Goal: Task Accomplishment & Management: Complete application form

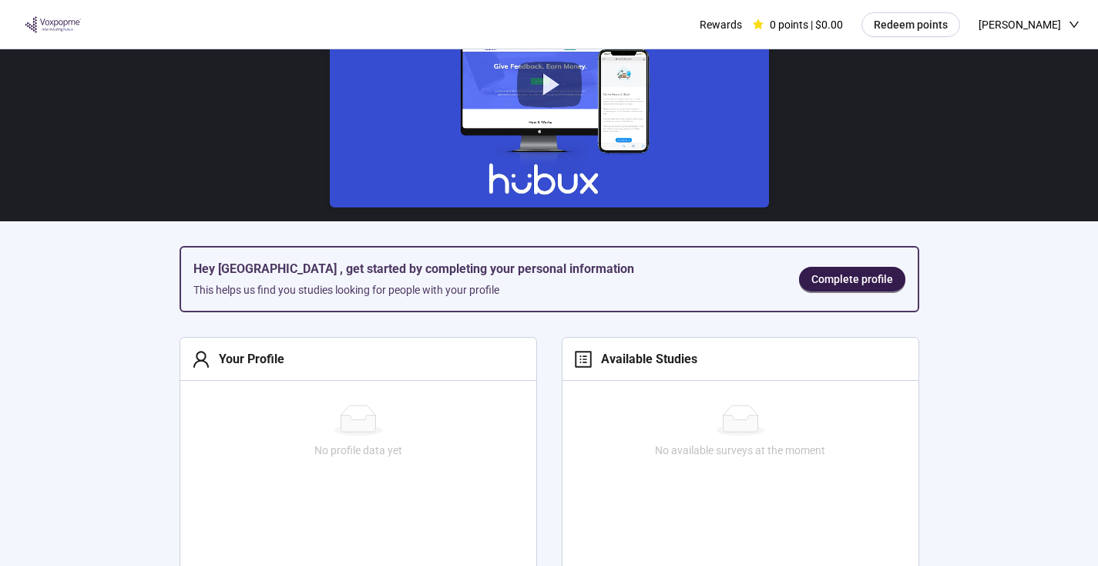
scroll to position [106, 0]
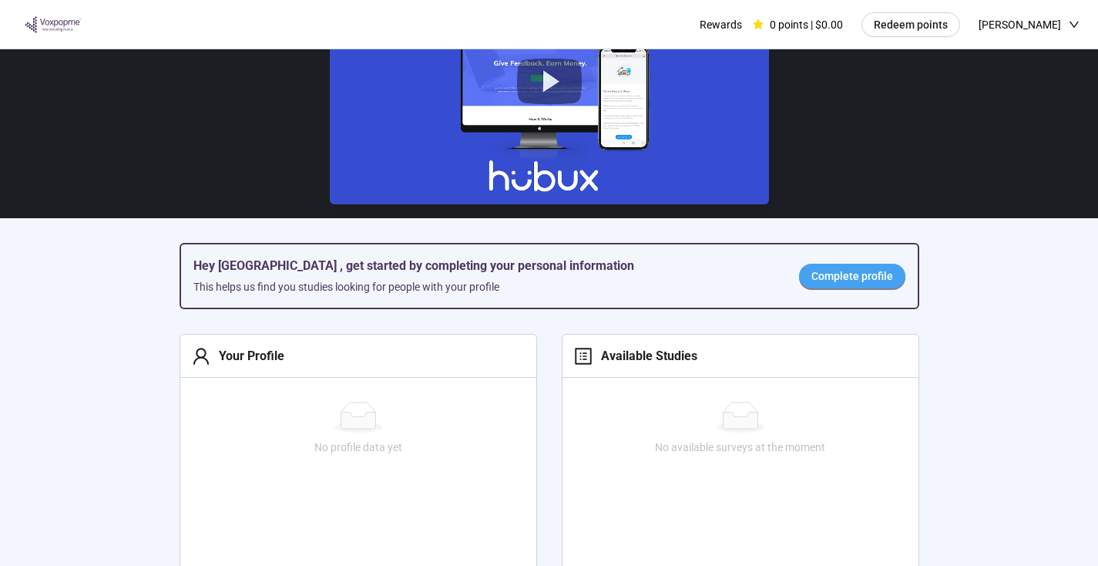
click at [841, 281] on span "Complete profile" at bounding box center [853, 275] width 82 height 17
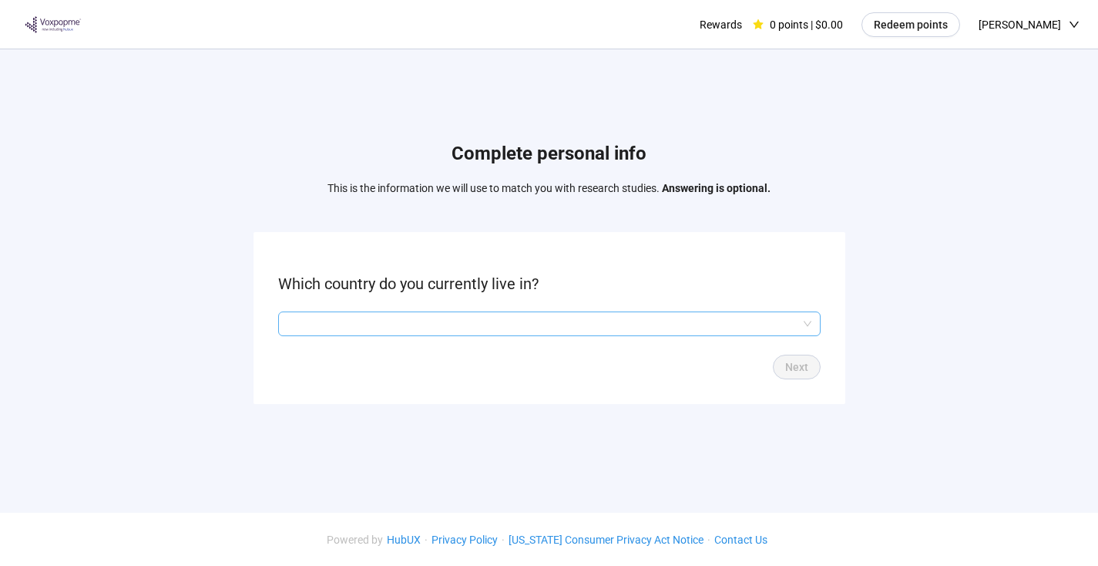
click at [534, 319] on input "search" at bounding box center [549, 323] width 524 height 23
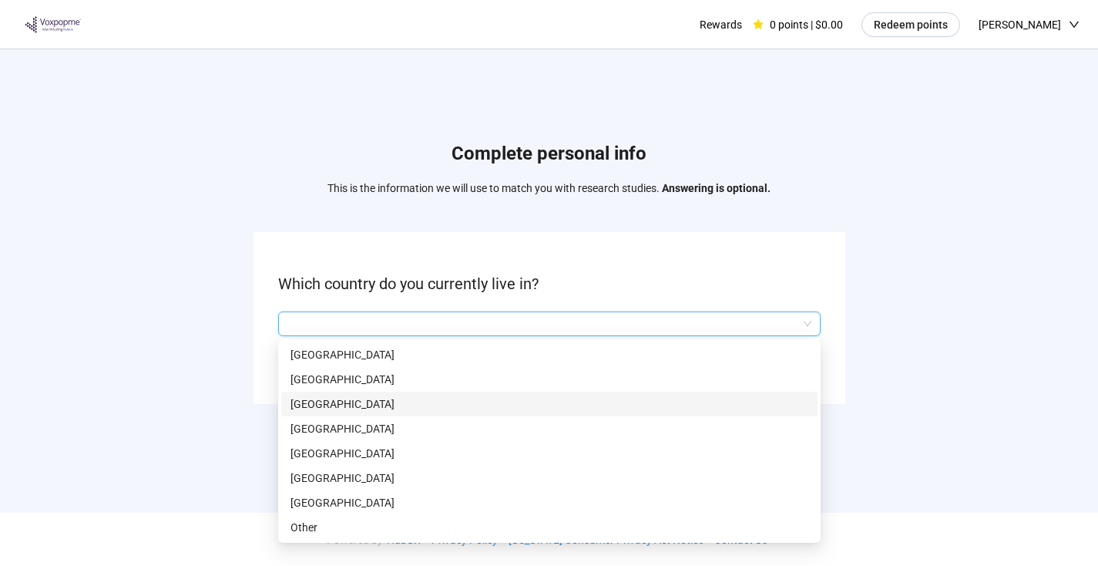
scroll to position [1, 0]
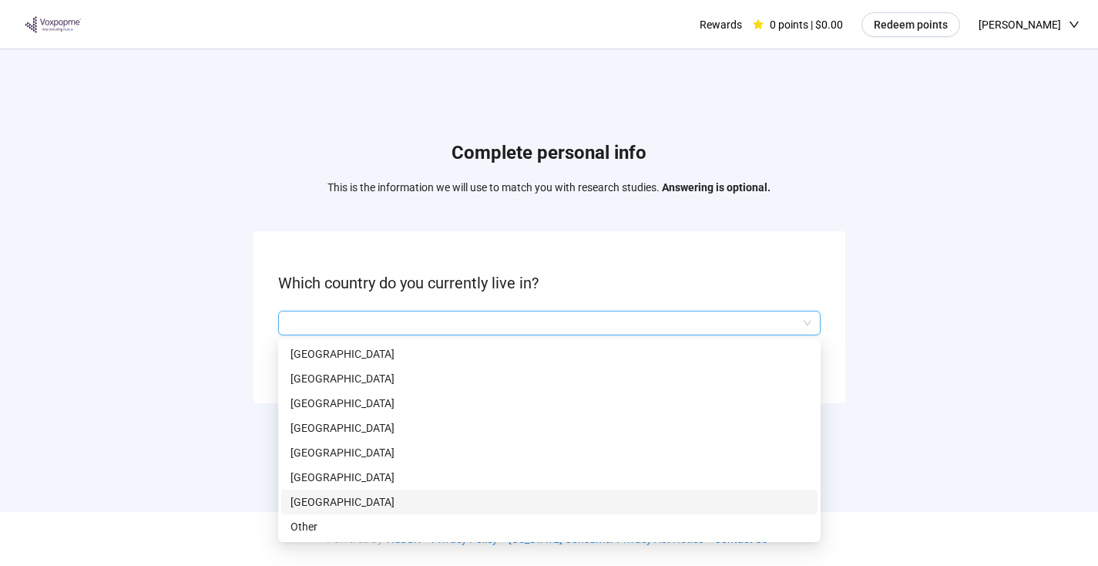
click at [375, 498] on p "[GEOGRAPHIC_DATA]" at bounding box center [550, 501] width 518 height 17
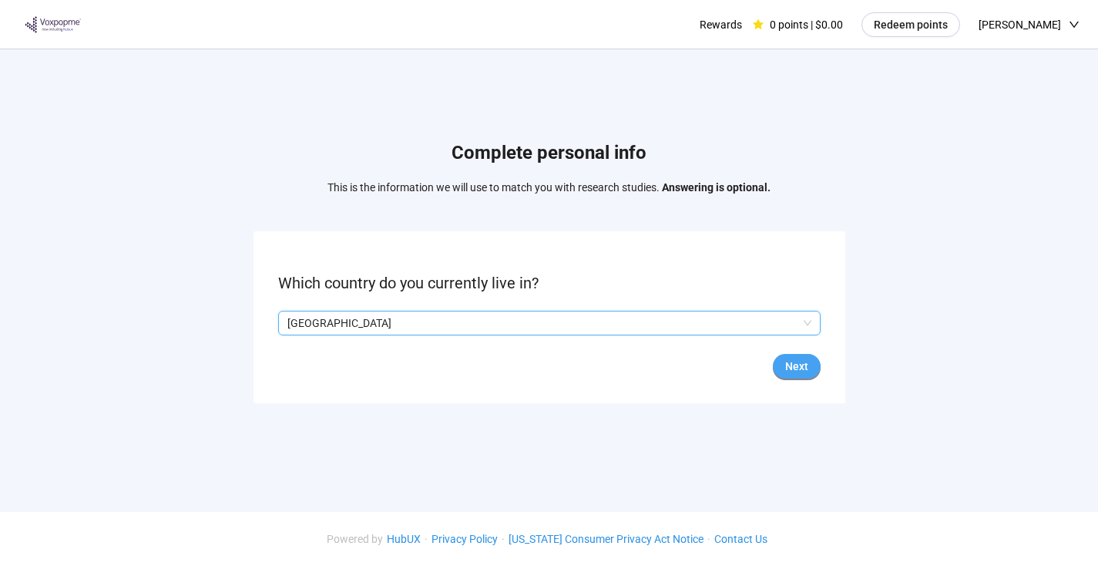
click at [795, 370] on span "Next" at bounding box center [796, 366] width 23 height 17
click at [473, 333] on input "search" at bounding box center [549, 323] width 524 height 23
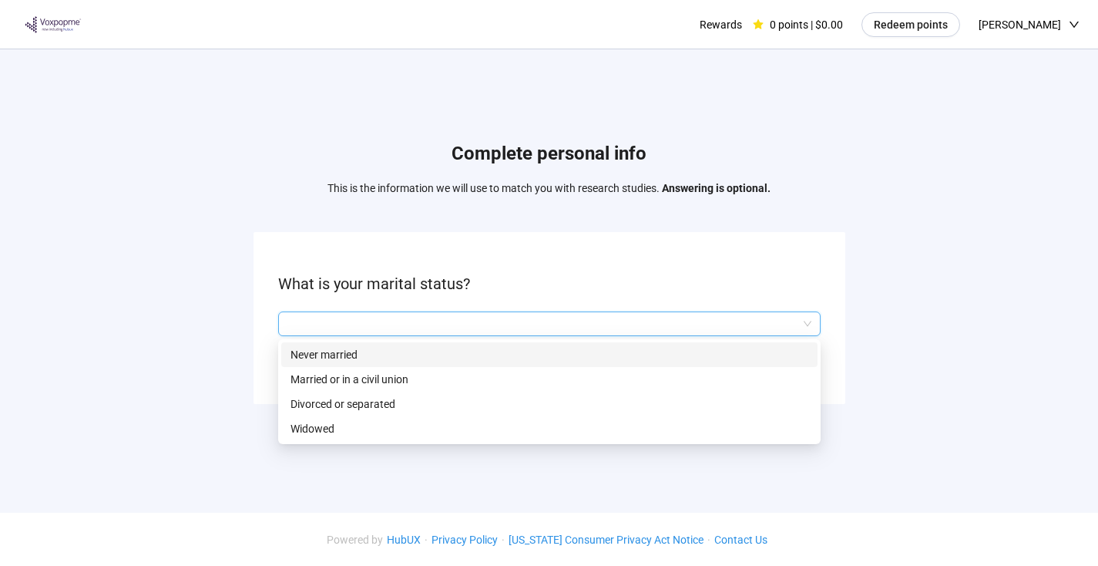
click at [420, 355] on p "Never married" at bounding box center [550, 354] width 518 height 17
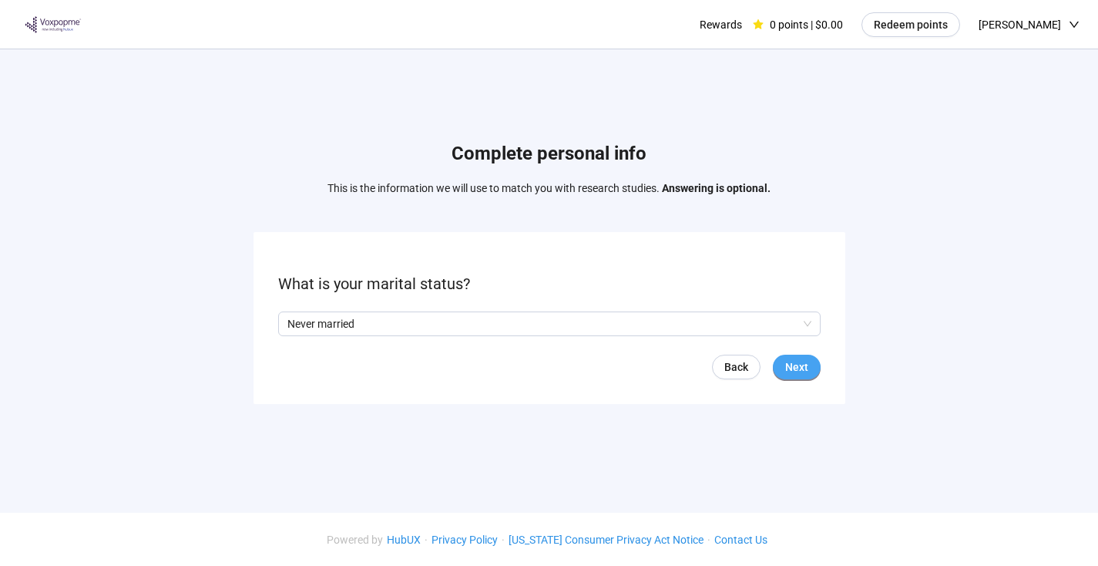
click at [795, 362] on span "Next" at bounding box center [796, 366] width 23 height 17
click at [498, 336] on form "What is your age? Back Next" at bounding box center [550, 318] width 592 height 172
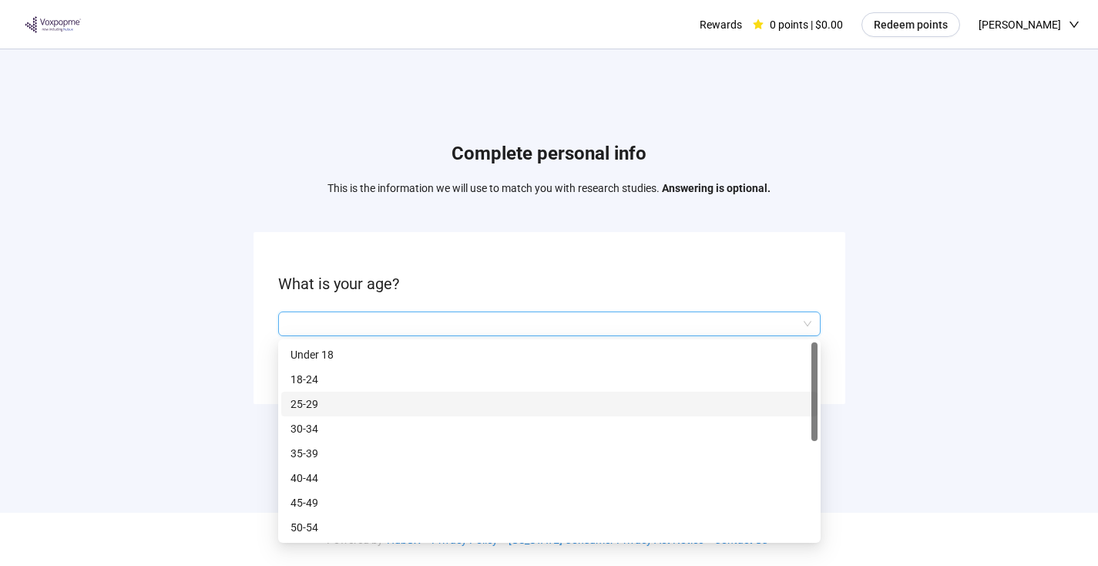
click at [376, 403] on p "25-29" at bounding box center [550, 403] width 518 height 17
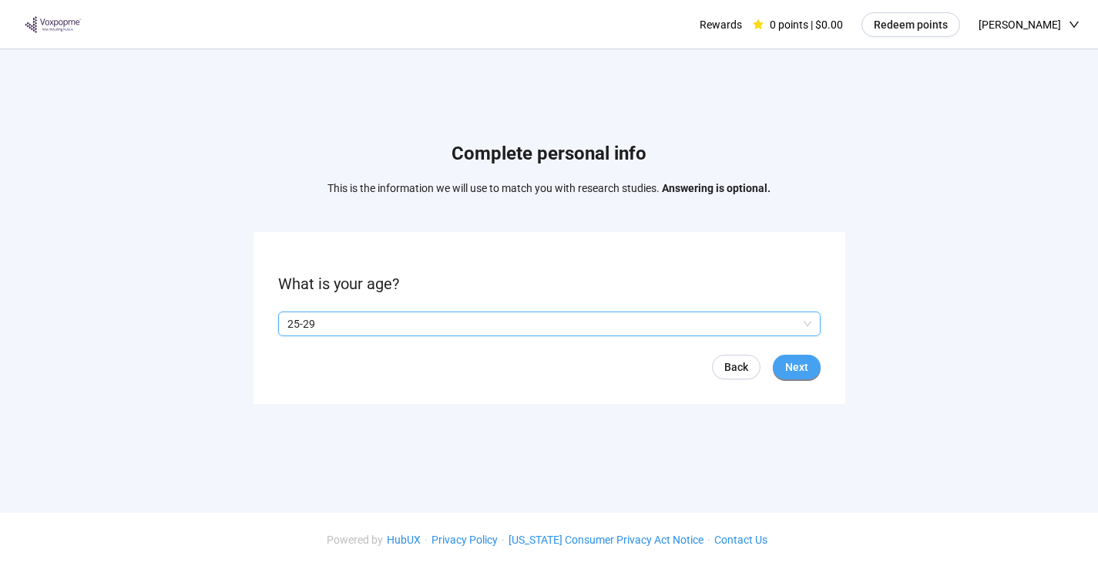
click at [802, 368] on span "Next" at bounding box center [796, 366] width 23 height 17
click at [798, 368] on span "Next" at bounding box center [796, 366] width 23 height 17
click at [511, 341] on form "What is your employment status? Back Next" at bounding box center [550, 318] width 592 height 172
click at [503, 332] on input "search" at bounding box center [549, 323] width 524 height 23
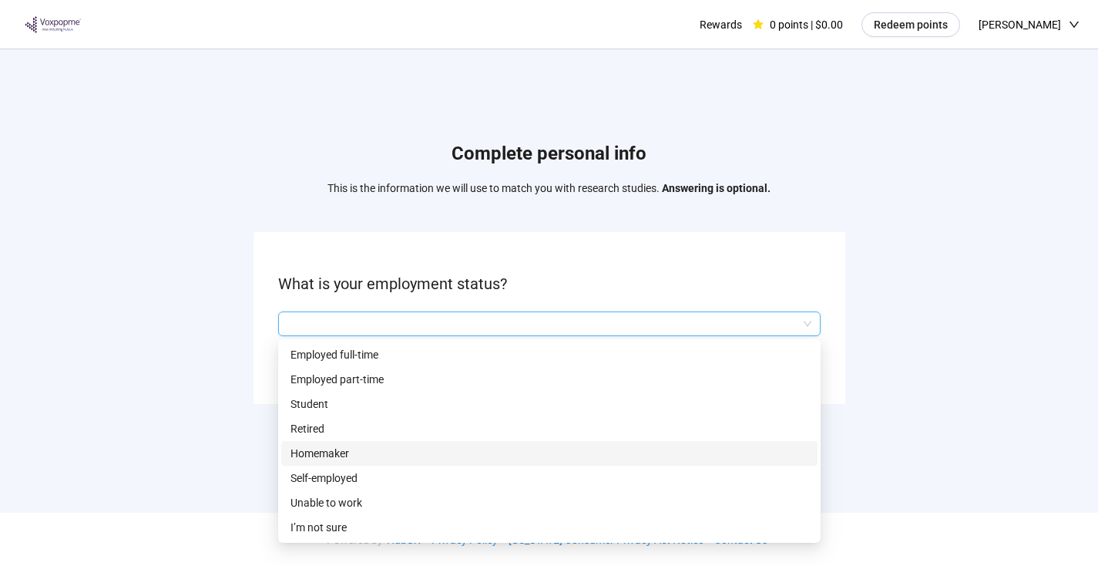
scroll to position [1, 0]
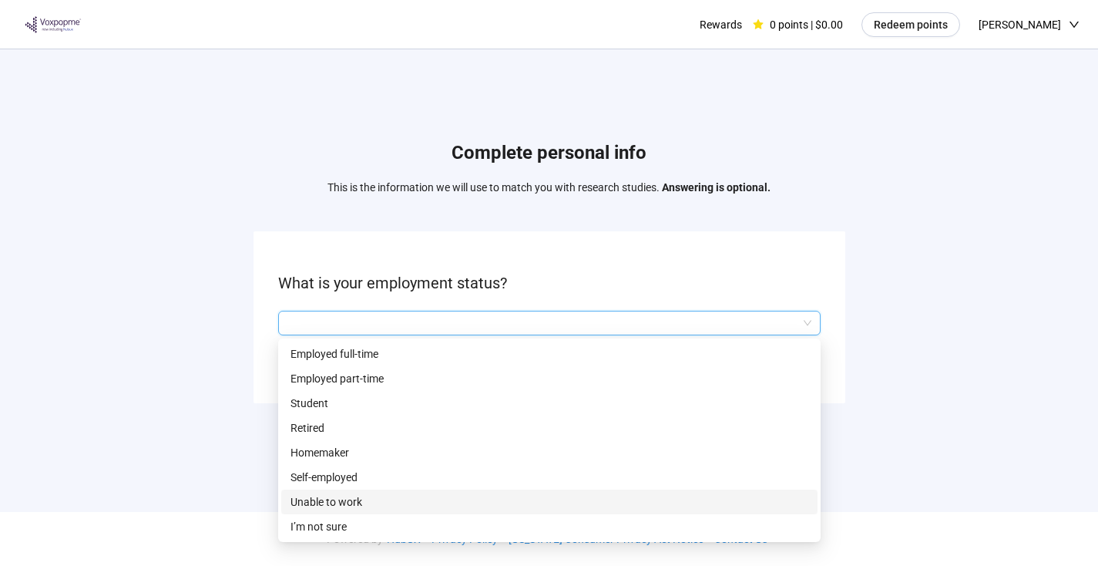
click at [392, 504] on p "Unable to work" at bounding box center [550, 501] width 518 height 17
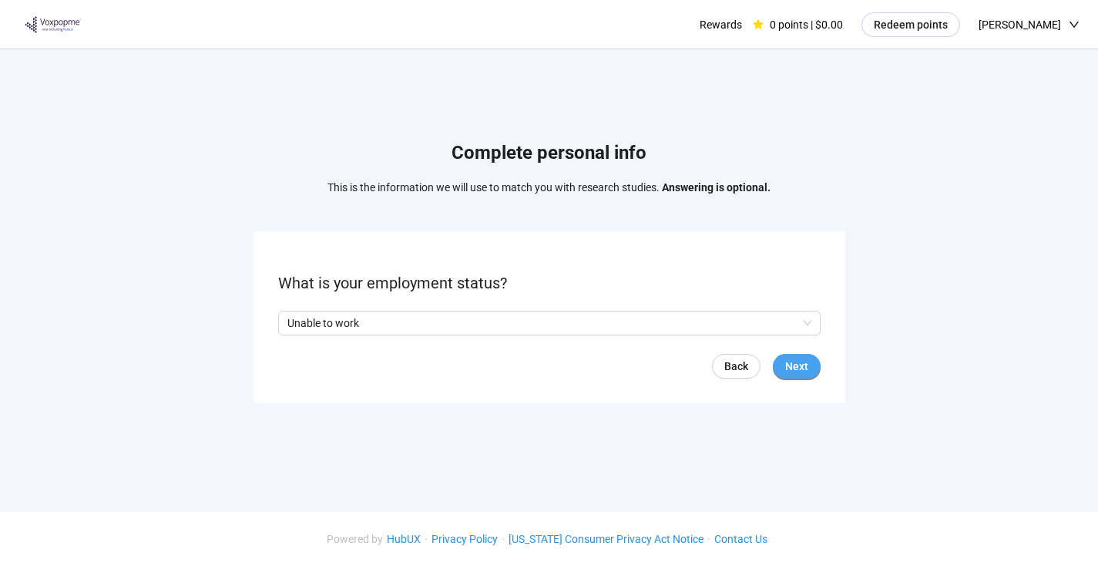
click at [808, 371] on span "Next" at bounding box center [796, 366] width 23 height 17
click at [433, 330] on input "search" at bounding box center [549, 323] width 524 height 23
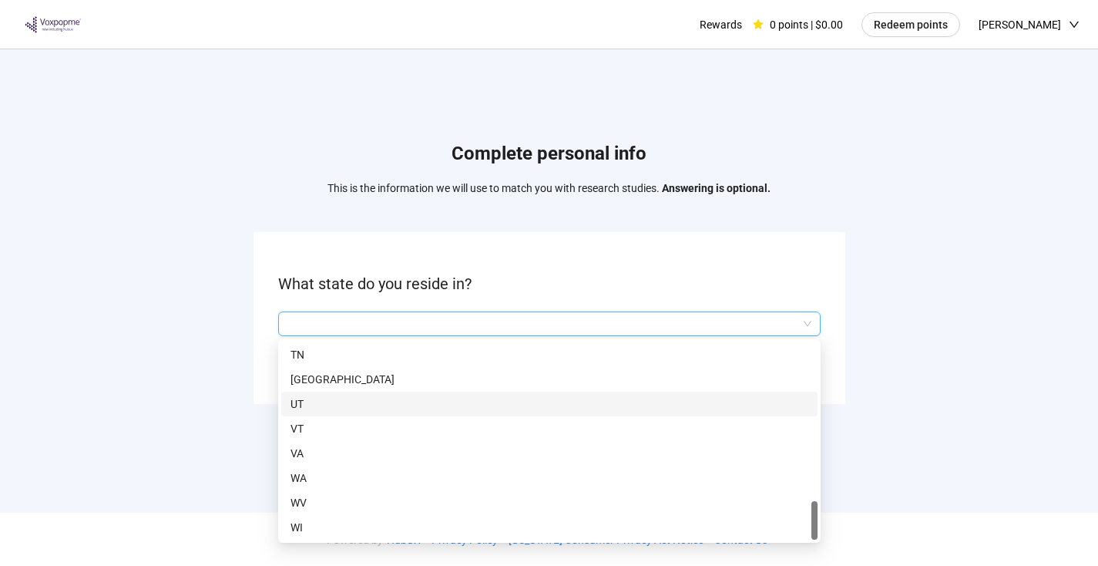
scroll to position [1060, 0]
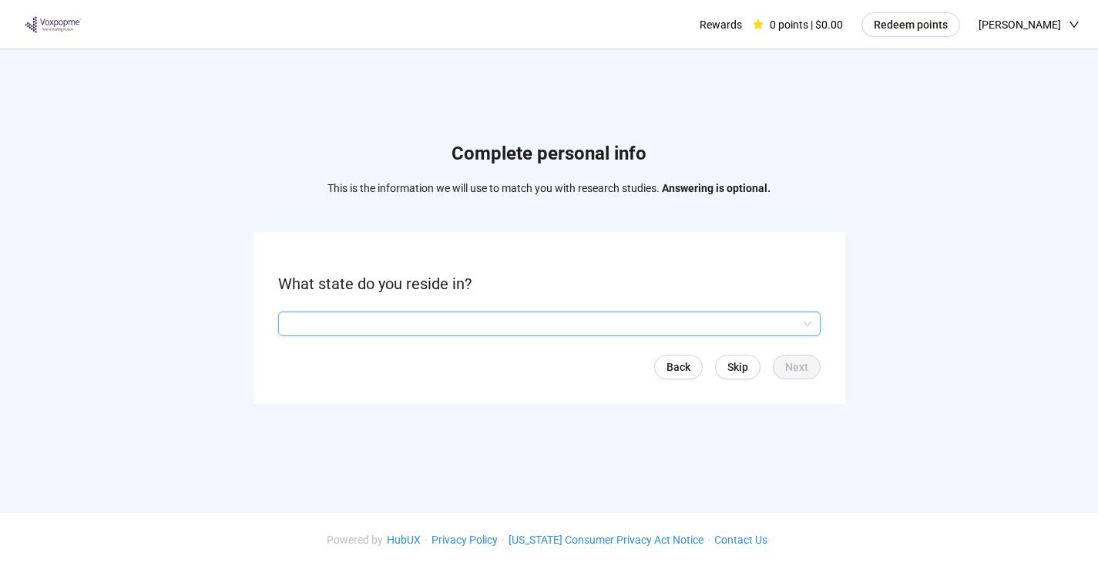
click at [395, 332] on input "search" at bounding box center [549, 323] width 524 height 23
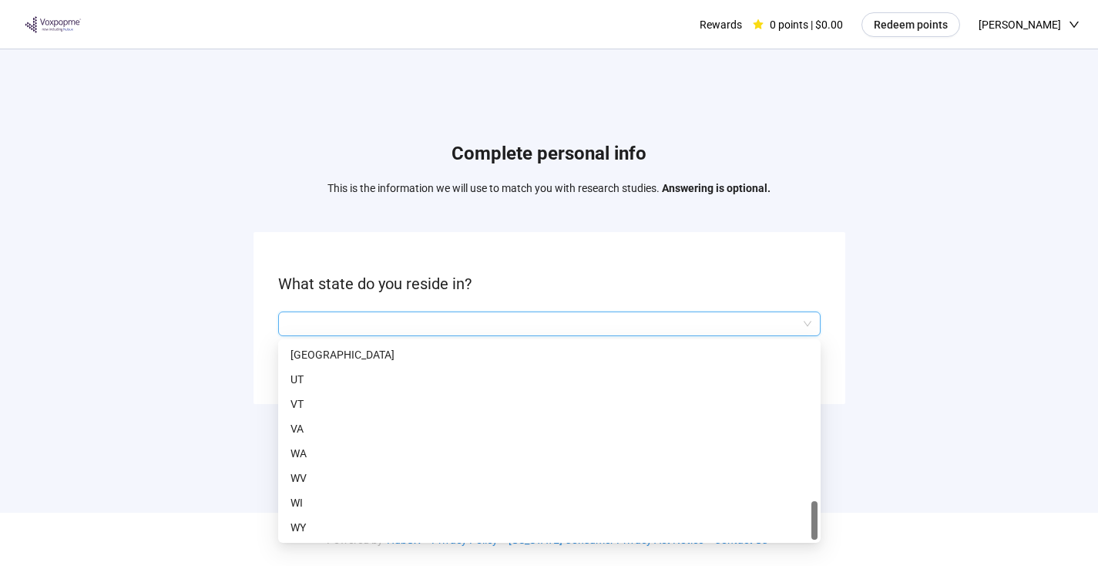
click at [468, 326] on input "search" at bounding box center [549, 323] width 524 height 23
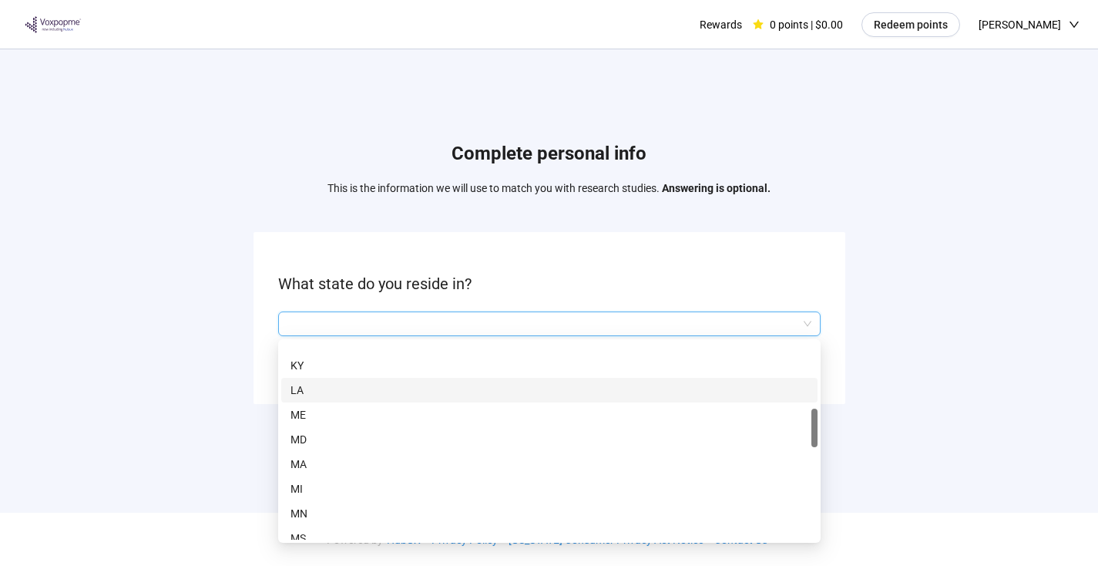
scroll to position [444, 0]
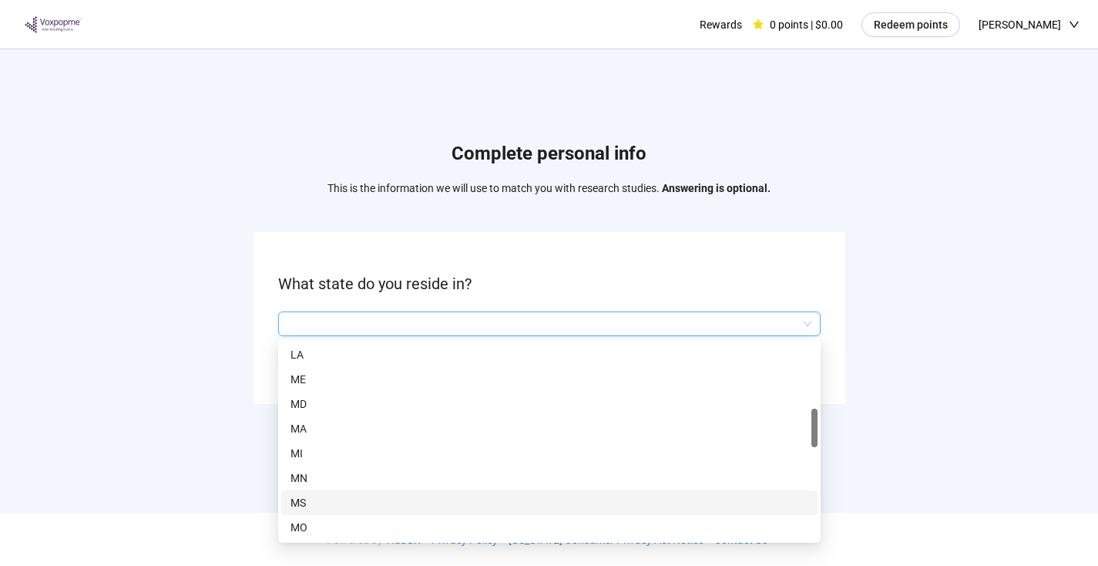
click at [333, 499] on p "MS" at bounding box center [550, 502] width 518 height 17
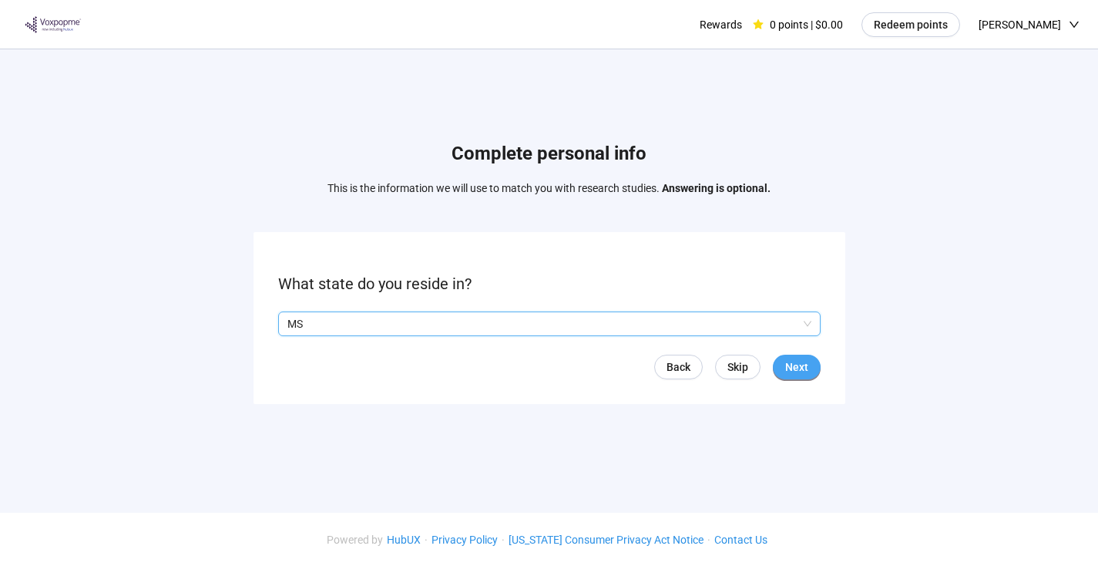
click at [792, 371] on span "Next" at bounding box center [796, 366] width 23 height 17
click at [436, 330] on input "search" at bounding box center [549, 323] width 524 height 23
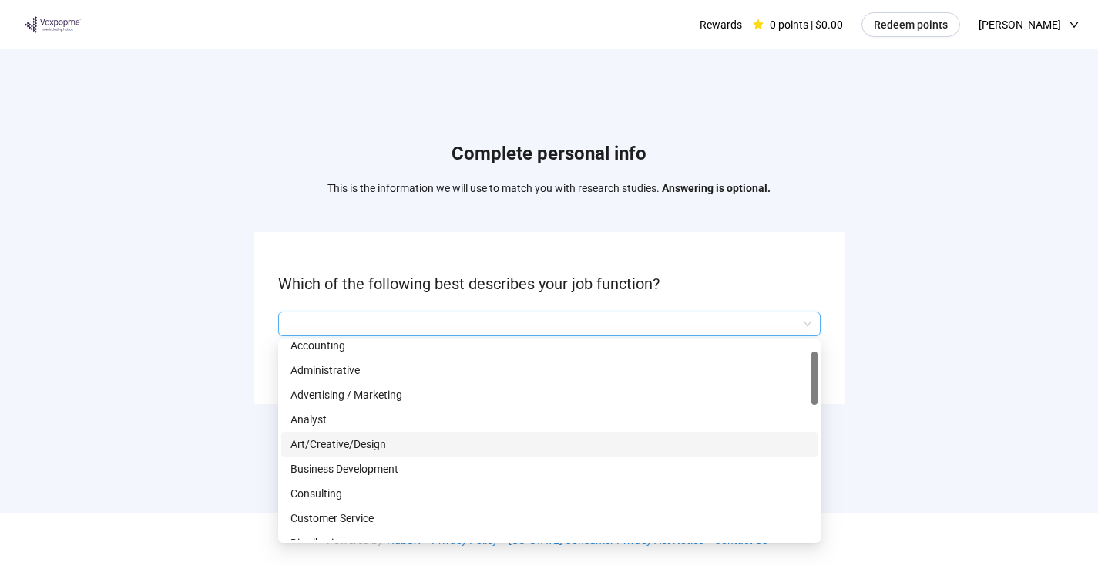
scroll to position [79, 0]
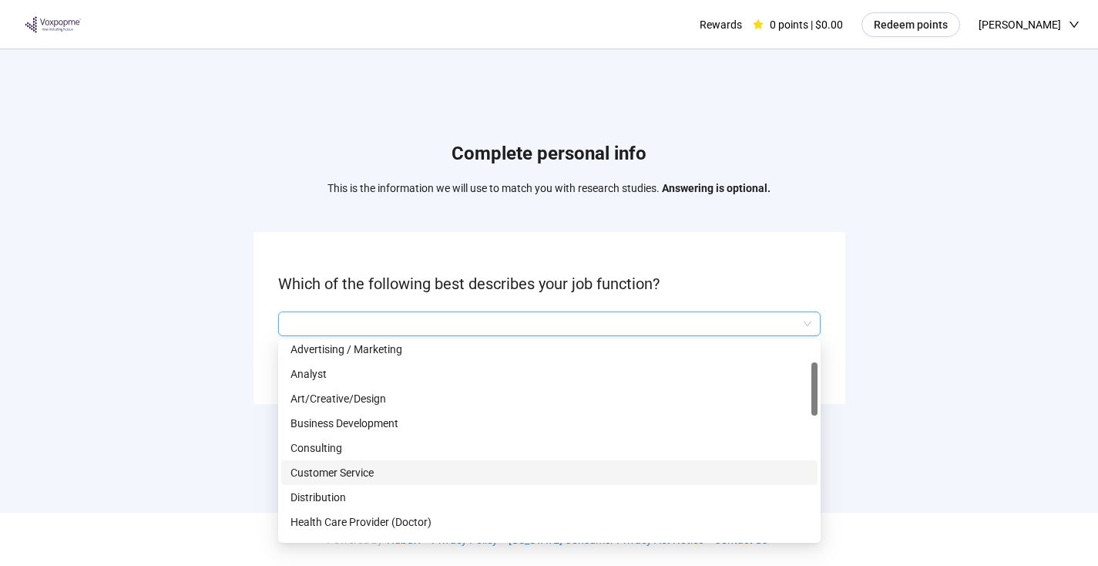
click at [370, 470] on p "Customer Service" at bounding box center [550, 472] width 518 height 17
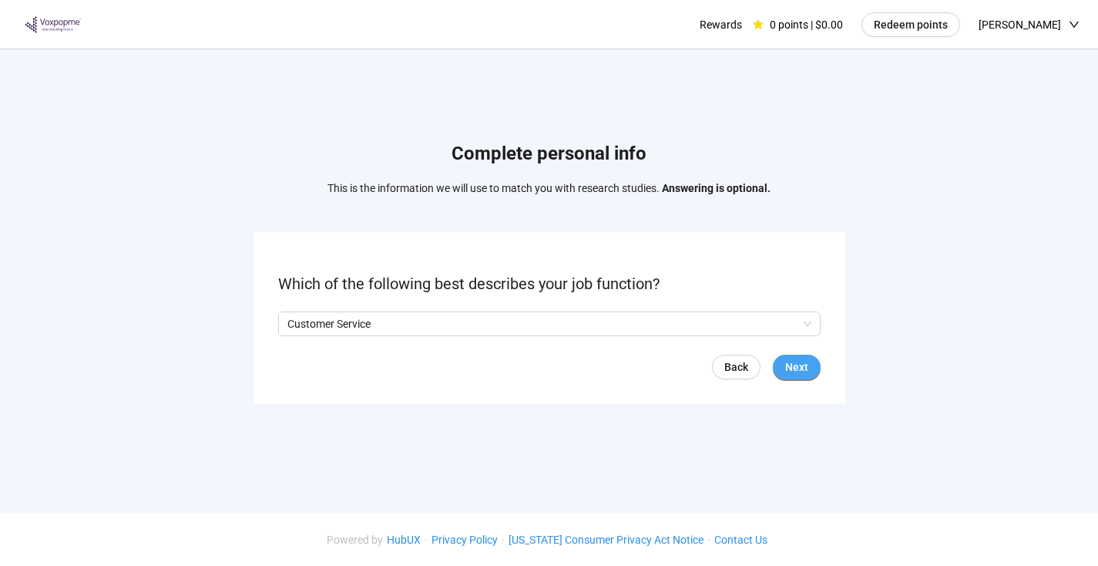
click at [791, 368] on span "Next" at bounding box center [796, 366] width 23 height 17
click at [405, 318] on input "search" at bounding box center [549, 323] width 524 height 23
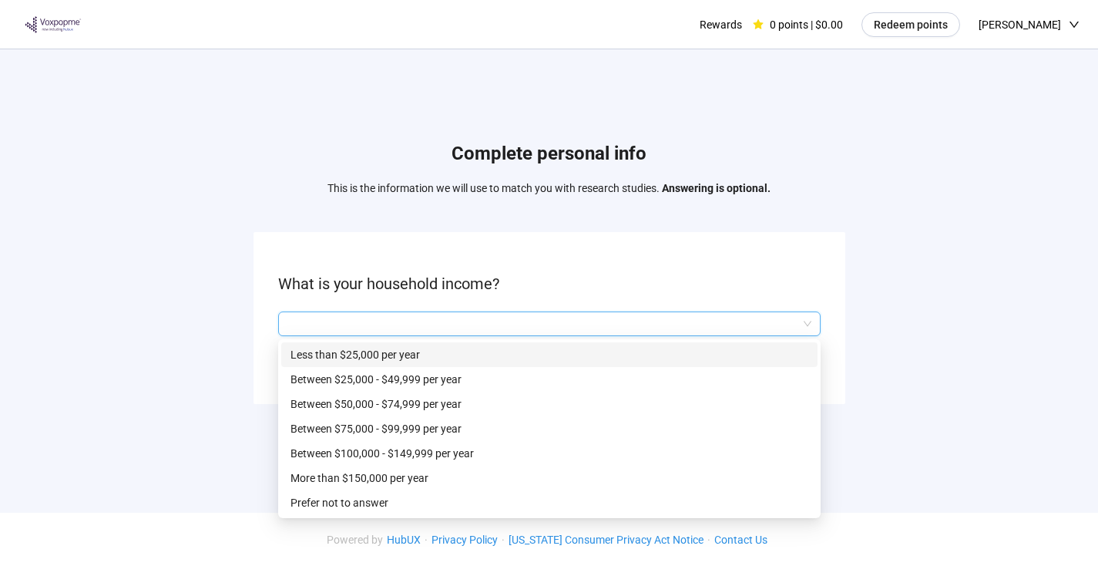
click at [406, 361] on p "Less than $25,000 per year" at bounding box center [550, 354] width 518 height 17
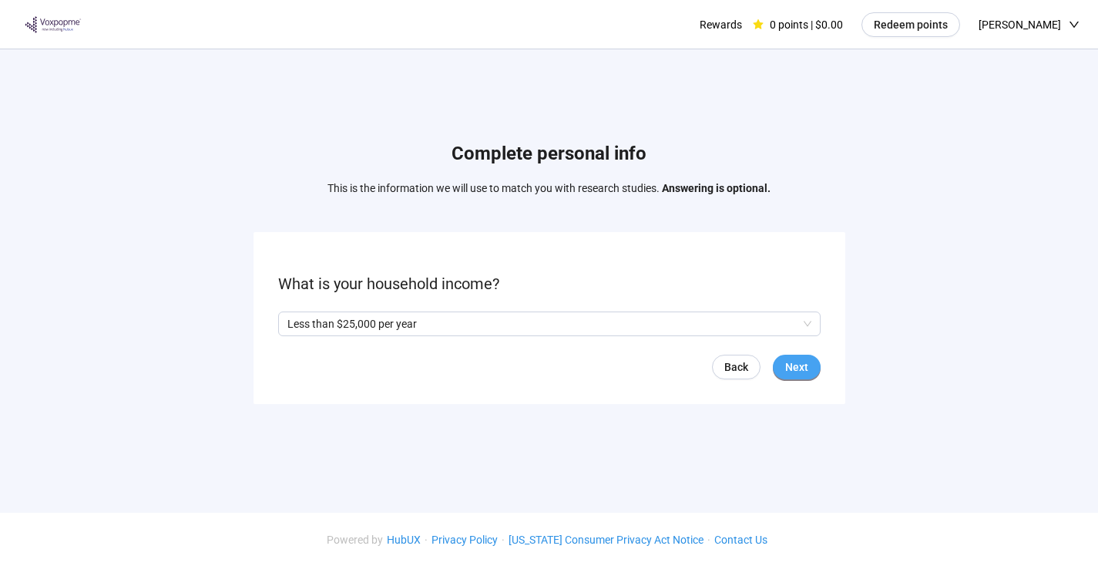
click at [807, 365] on span "Next" at bounding box center [796, 366] width 23 height 17
click at [297, 321] on p "Yes" at bounding box center [302, 323] width 17 height 17
click at [788, 364] on span "Next" at bounding box center [796, 366] width 23 height 17
click at [406, 313] on input "search" at bounding box center [549, 323] width 524 height 23
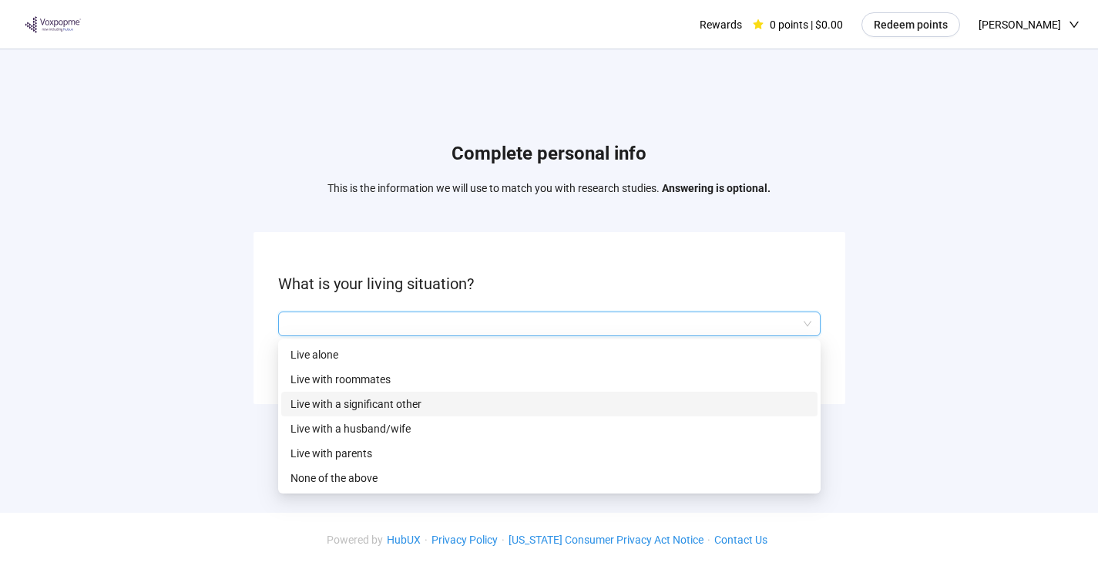
click at [428, 408] on p "Live with a significant other" at bounding box center [550, 403] width 518 height 17
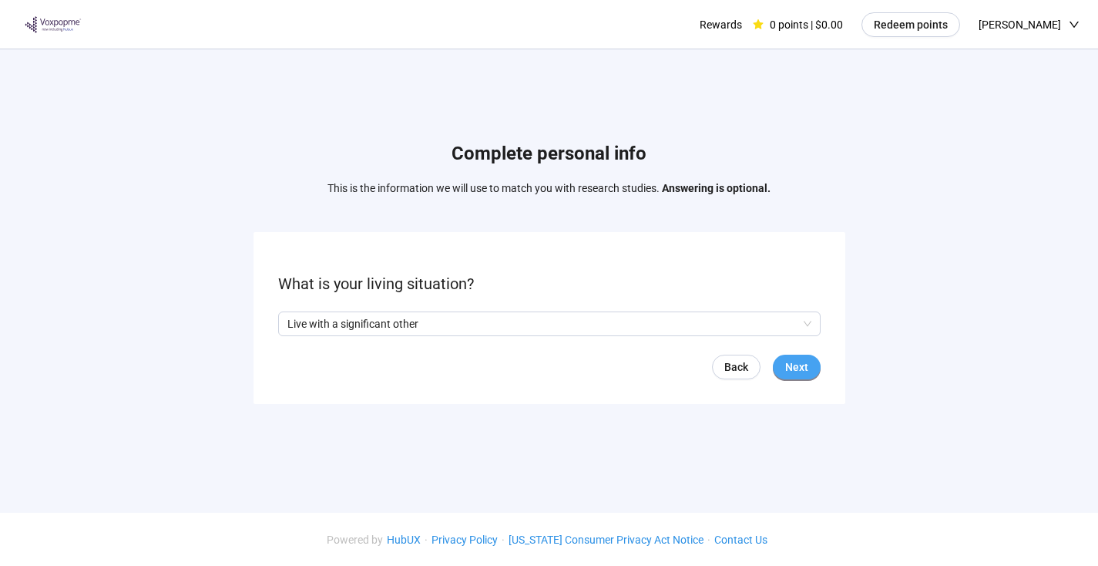
click at [814, 371] on button "Next" at bounding box center [797, 367] width 48 height 25
click at [437, 329] on input "search" at bounding box center [549, 323] width 524 height 23
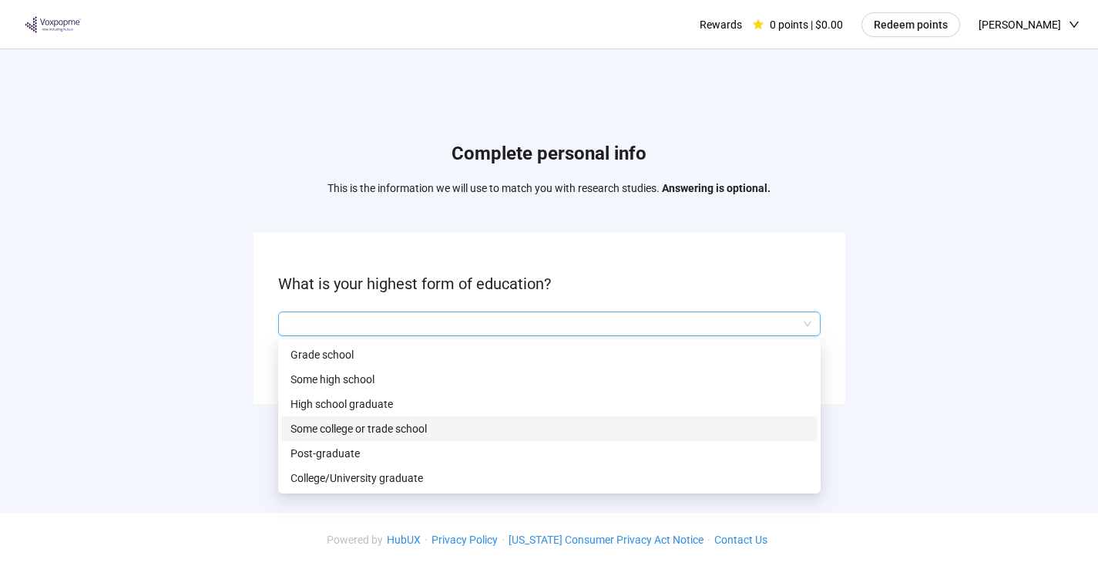
click at [416, 430] on p "Some college or trade school" at bounding box center [550, 428] width 518 height 17
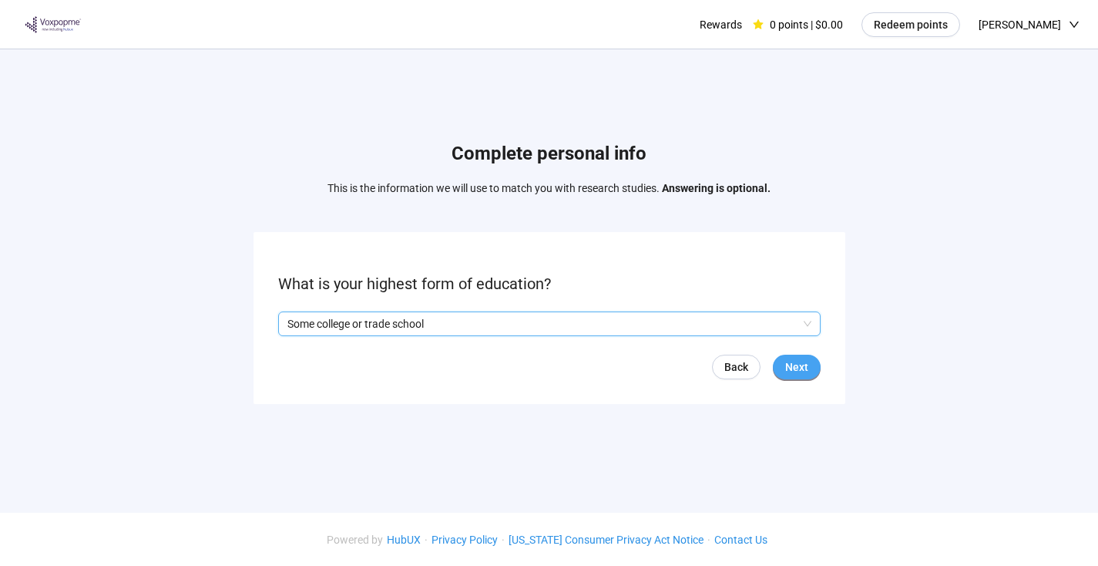
click at [805, 366] on span "Next" at bounding box center [796, 366] width 23 height 17
click at [427, 313] on input "search" at bounding box center [549, 323] width 524 height 23
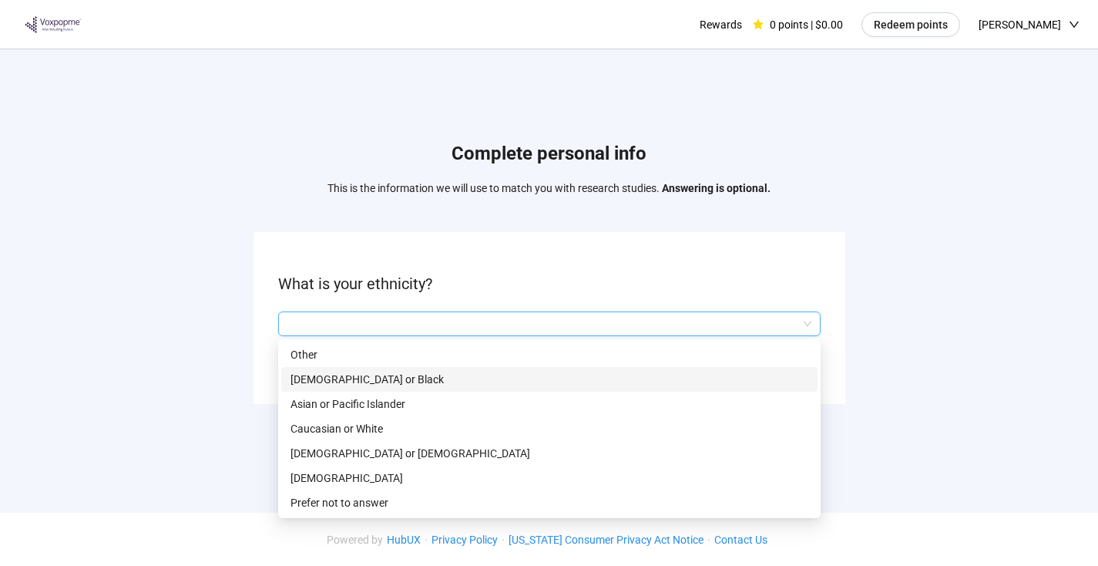
click at [422, 375] on p "[DEMOGRAPHIC_DATA] or Black" at bounding box center [550, 379] width 518 height 17
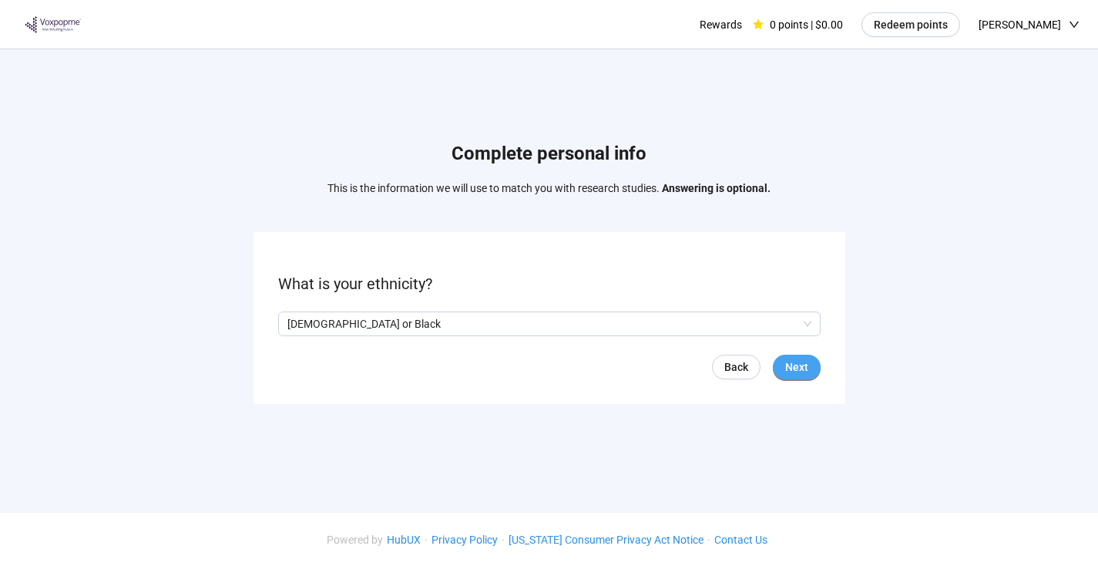
click at [792, 368] on span "Next" at bounding box center [796, 366] width 23 height 17
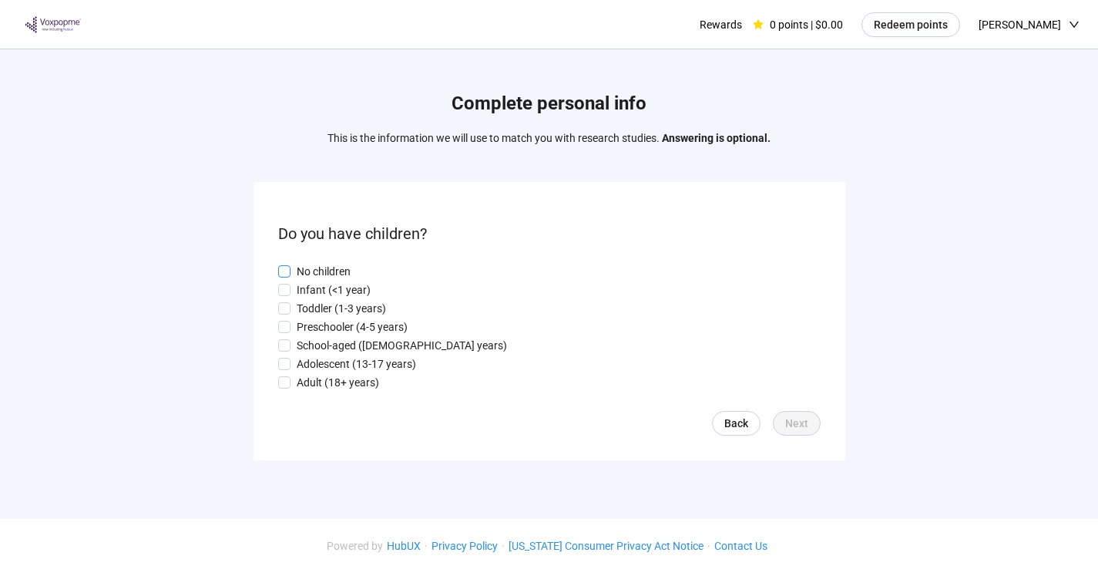
click at [330, 263] on p "No children" at bounding box center [324, 271] width 54 height 17
click at [818, 434] on div "Back Next" at bounding box center [549, 423] width 543 height 25
click at [808, 429] on button "Next" at bounding box center [797, 423] width 48 height 25
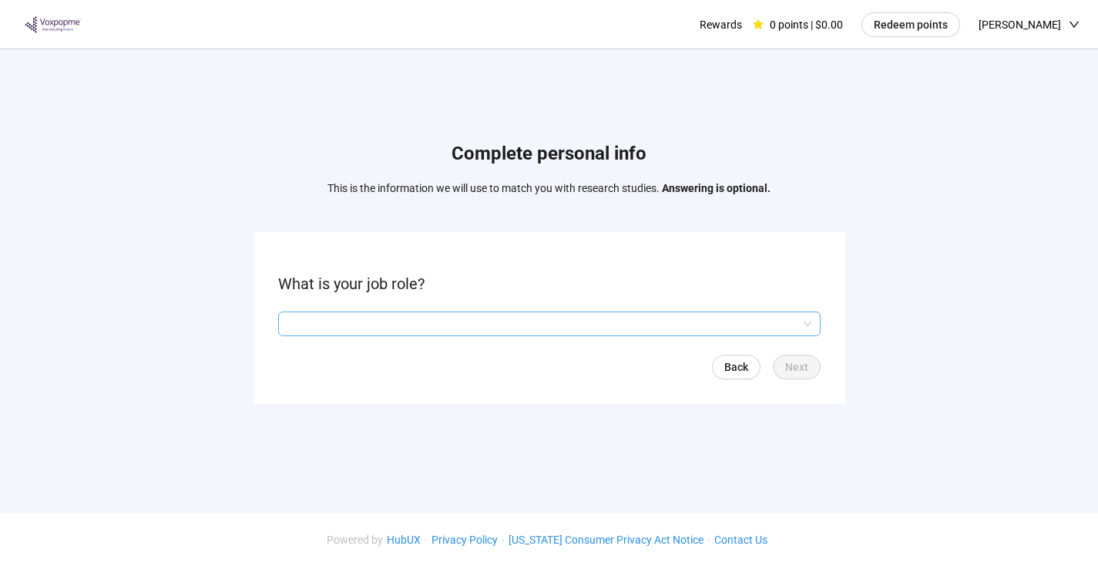
click at [496, 321] on input "search" at bounding box center [549, 323] width 524 height 23
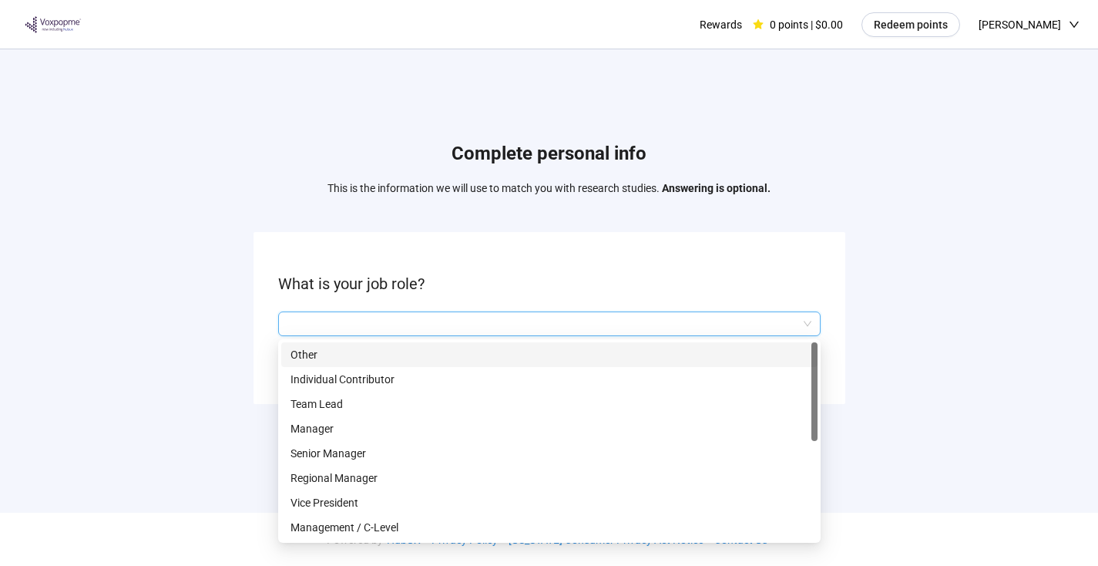
click at [566, 276] on p "What is your job role?" at bounding box center [549, 284] width 543 height 24
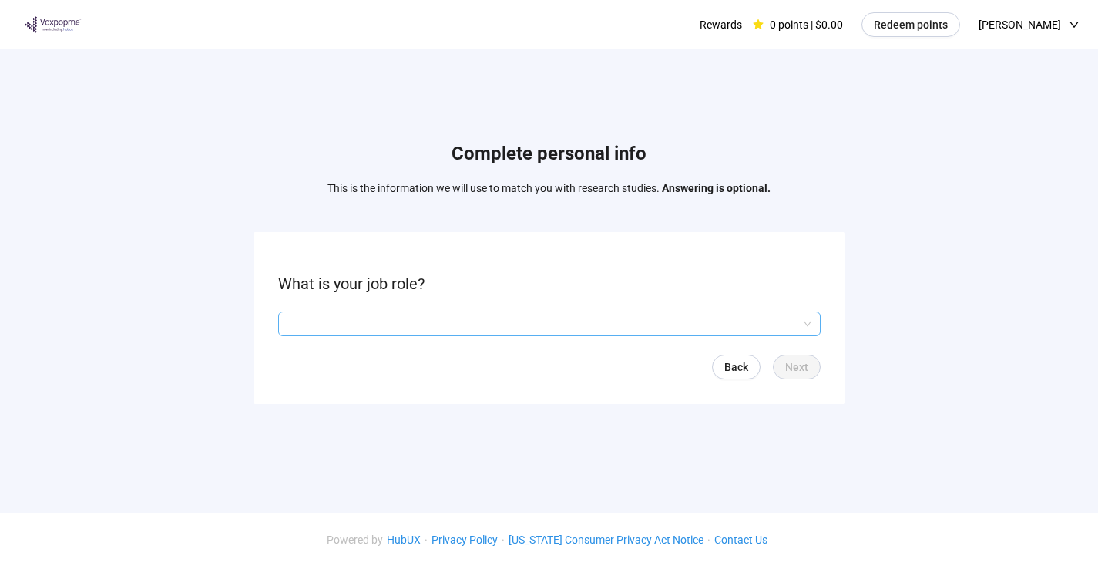
click at [601, 334] on input "search" at bounding box center [549, 323] width 524 height 23
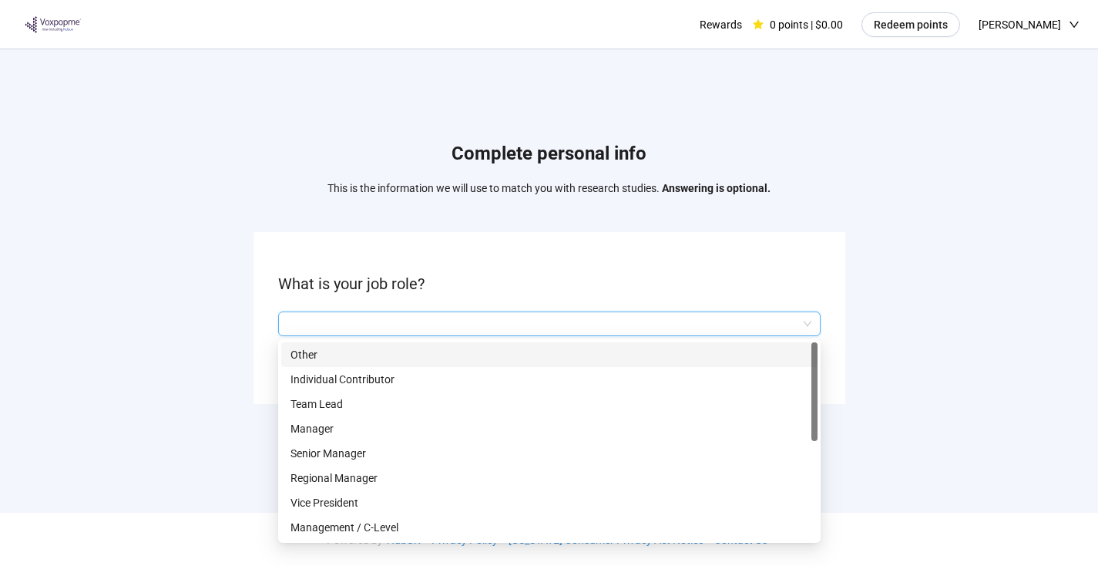
click at [452, 361] on p "Other" at bounding box center [550, 354] width 518 height 17
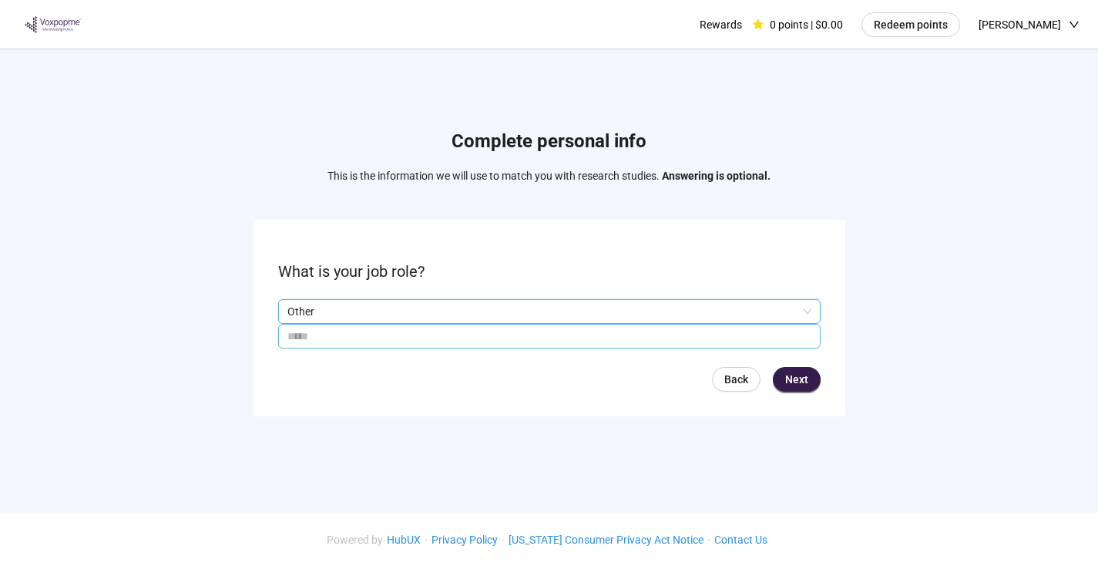
click at [585, 345] on input "text" at bounding box center [549, 336] width 543 height 25
click at [628, 312] on p "Other" at bounding box center [542, 311] width 510 height 23
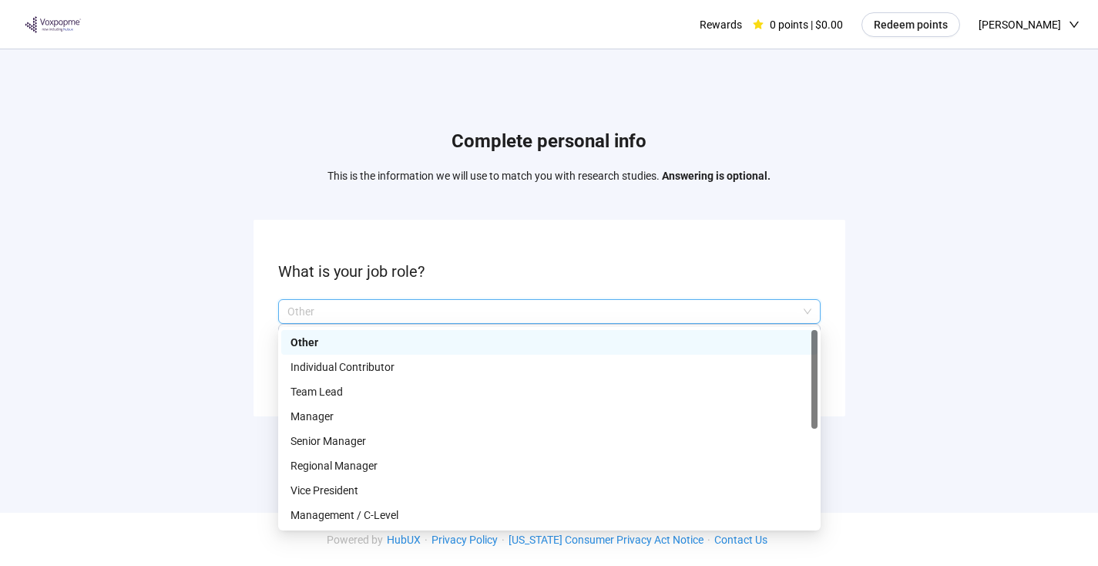
click at [412, 308] on p "Other" at bounding box center [542, 311] width 510 height 23
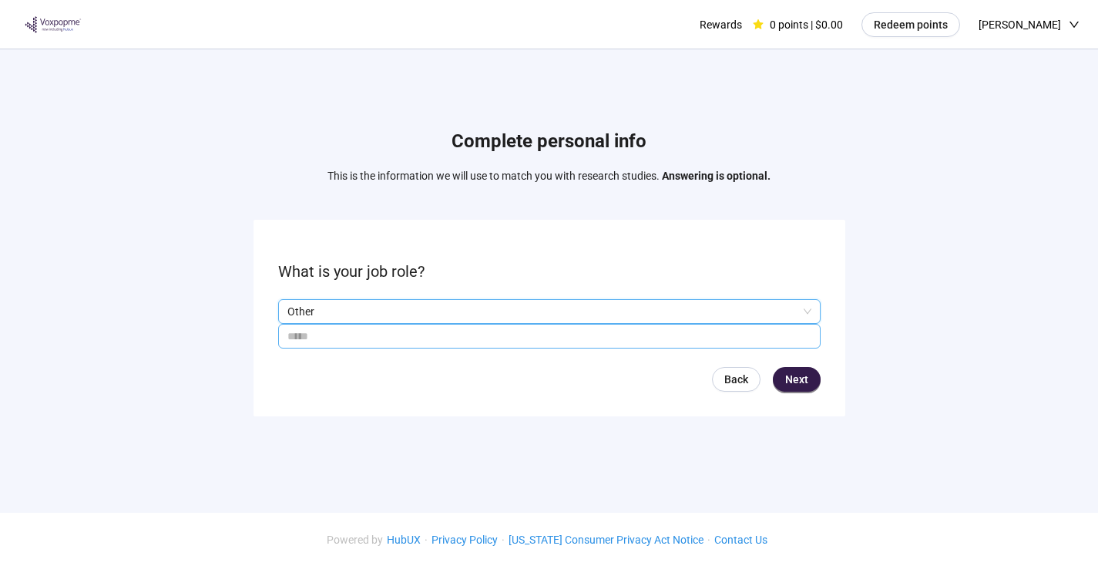
click at [461, 340] on input "text" at bounding box center [549, 336] width 543 height 25
type input "***"
drag, startPoint x: 791, startPoint y: 380, endPoint x: 676, endPoint y: 407, distance: 118.0
click at [792, 380] on span "Next" at bounding box center [796, 379] width 23 height 17
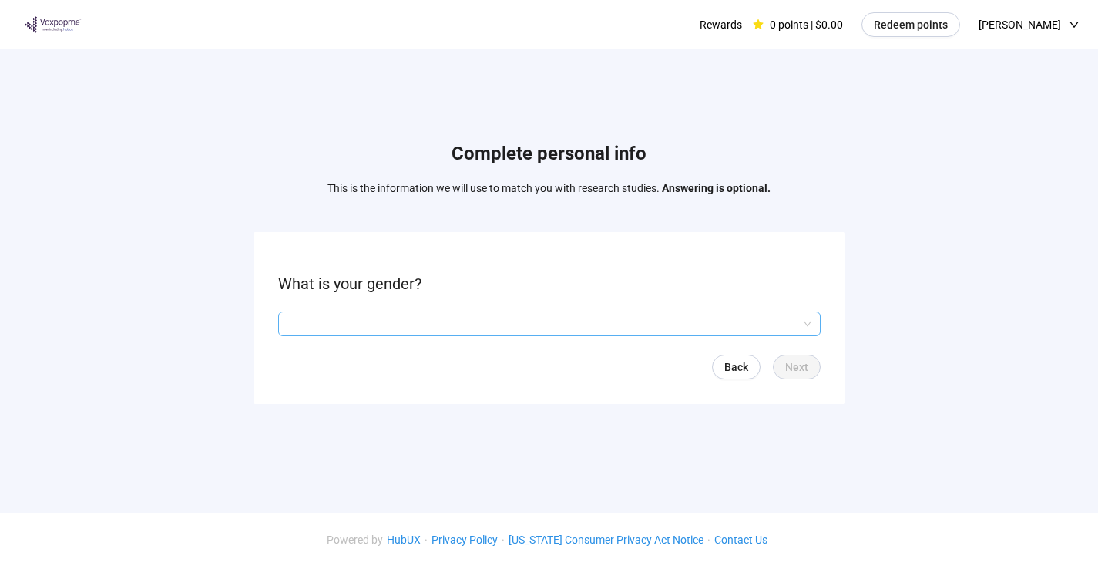
click at [422, 322] on input "search" at bounding box center [549, 323] width 524 height 23
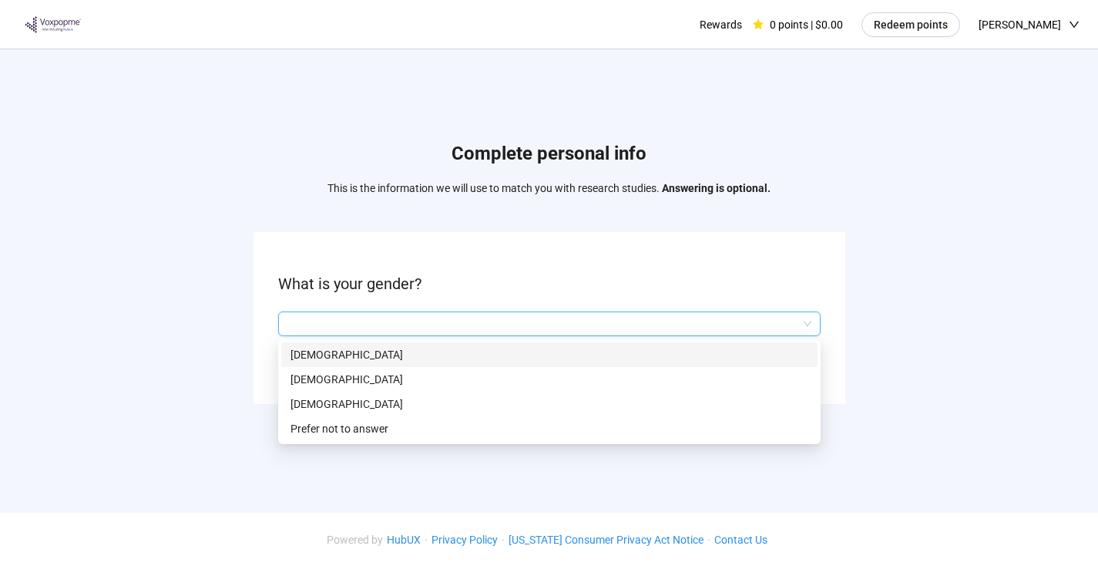
click at [378, 359] on p "[DEMOGRAPHIC_DATA]" at bounding box center [550, 354] width 518 height 17
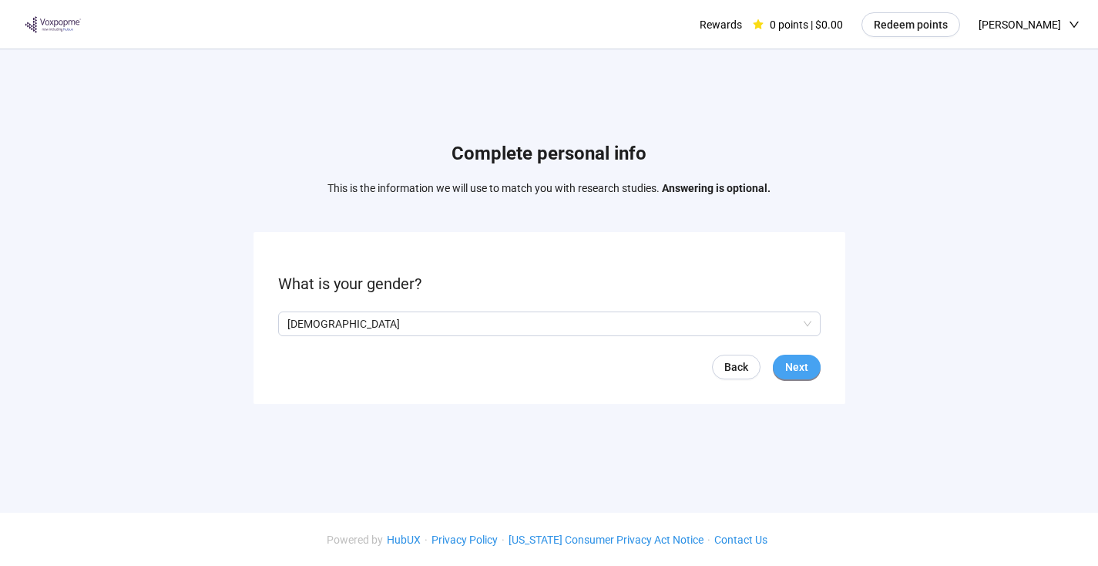
click at [808, 370] on span "Next" at bounding box center [796, 366] width 23 height 17
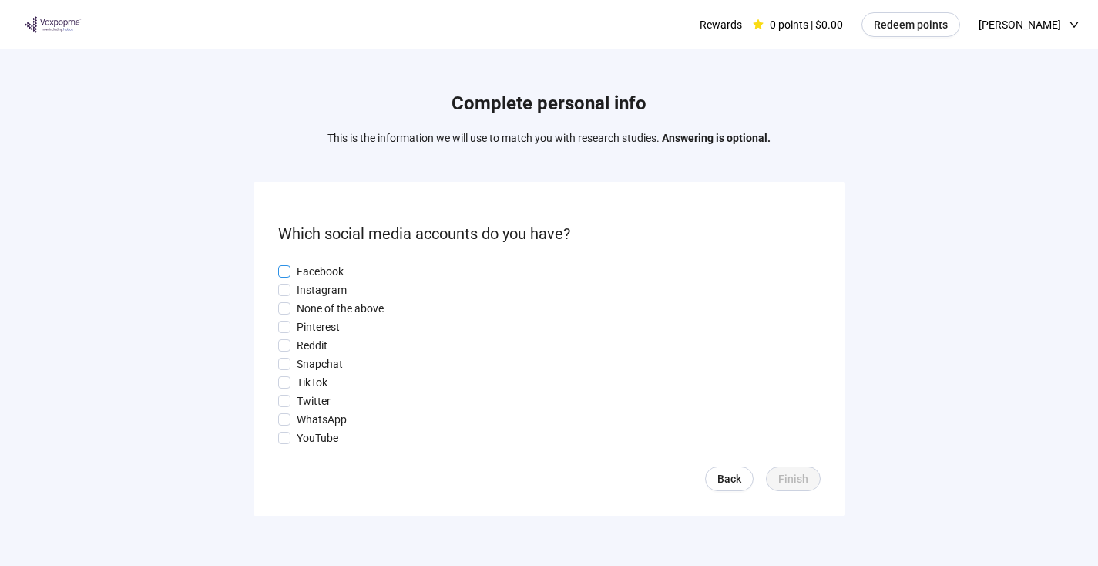
click at [314, 271] on p "Facebook" at bounding box center [320, 271] width 47 height 17
click at [331, 270] on p "Facebook" at bounding box center [320, 271] width 47 height 17
click at [316, 378] on p "TikTok" at bounding box center [312, 382] width 31 height 17
click at [312, 273] on p "Facebook" at bounding box center [320, 271] width 47 height 17
click at [785, 475] on span "Finish" at bounding box center [793, 478] width 30 height 17
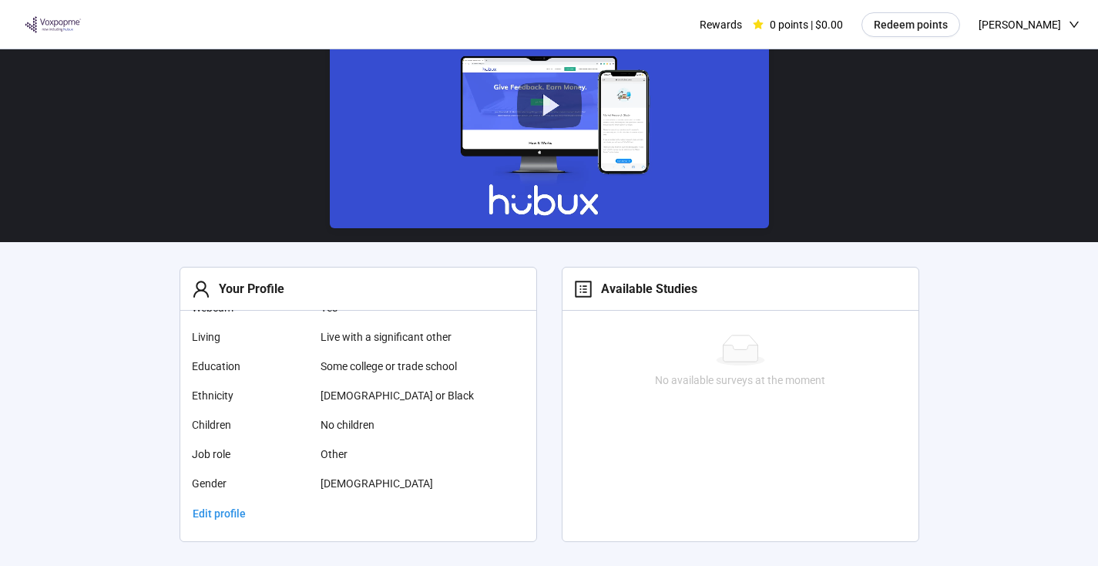
scroll to position [123, 0]
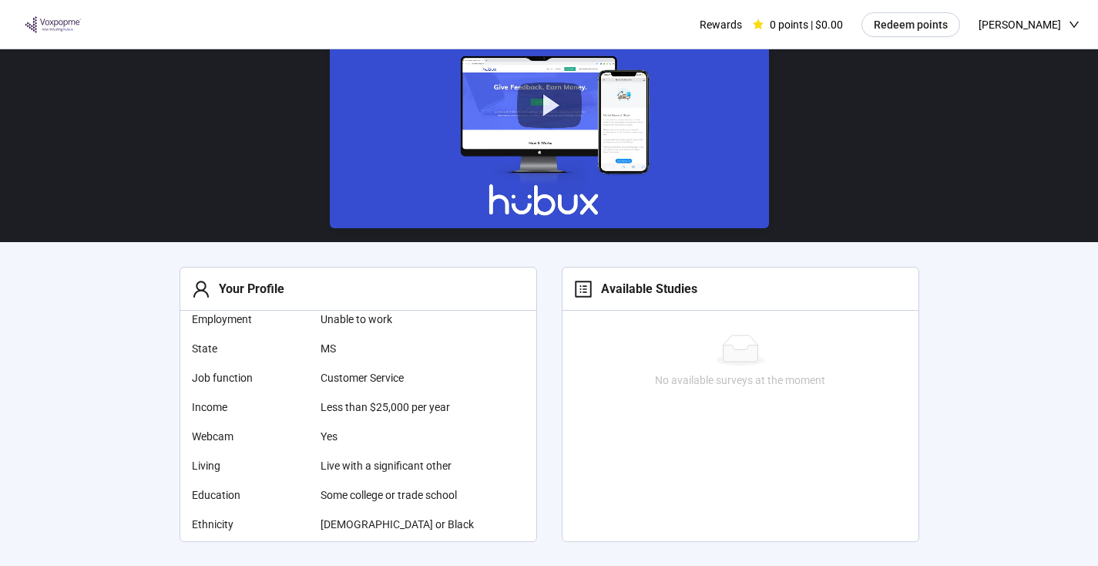
click at [698, 374] on div "No available surveys at the moment" at bounding box center [741, 361] width 344 height 54
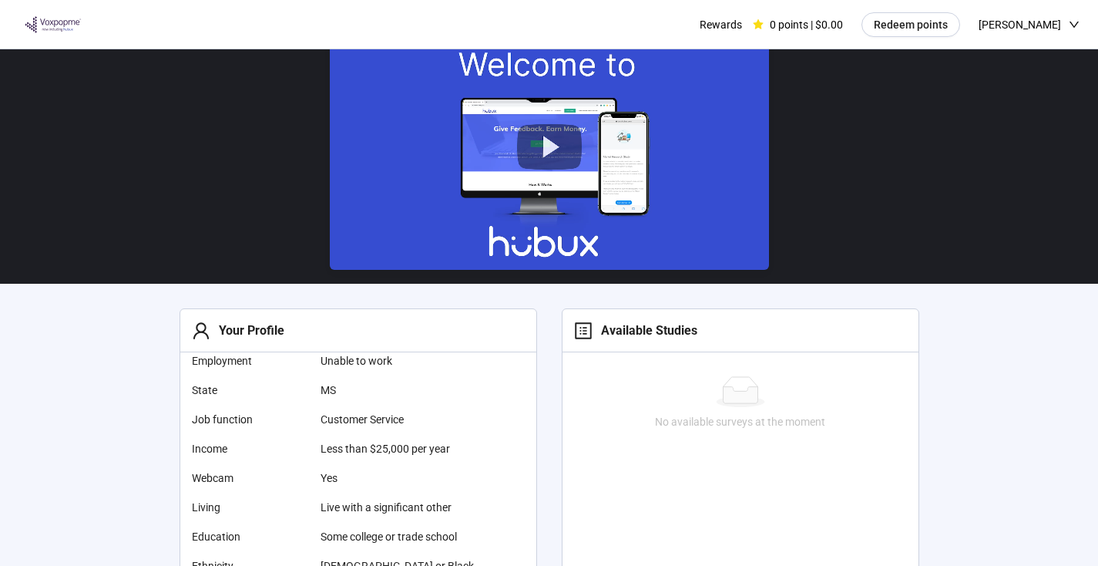
scroll to position [0, 0]
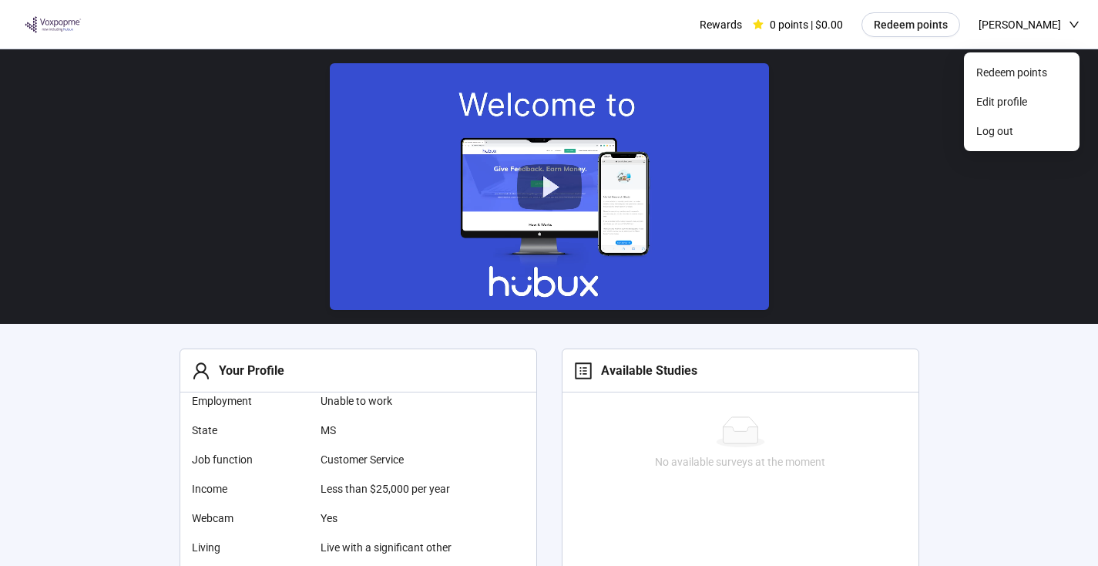
click at [1010, 25] on span "[PERSON_NAME]" at bounding box center [1020, 24] width 82 height 49
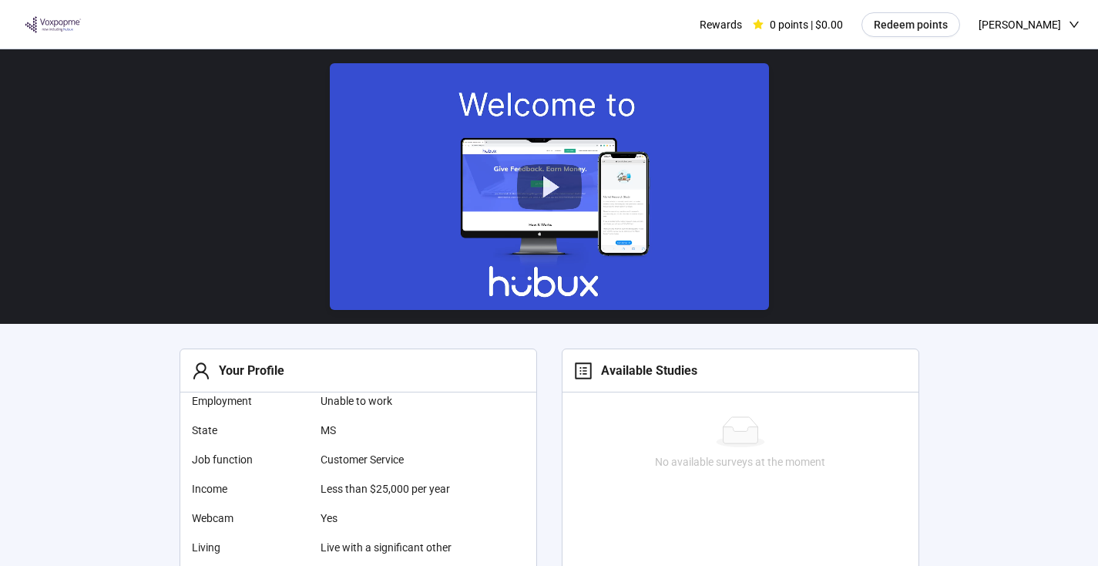
click at [653, 367] on div "Available Studies" at bounding box center [645, 370] width 105 height 19
click at [586, 378] on icon "profile" at bounding box center [583, 370] width 18 height 18
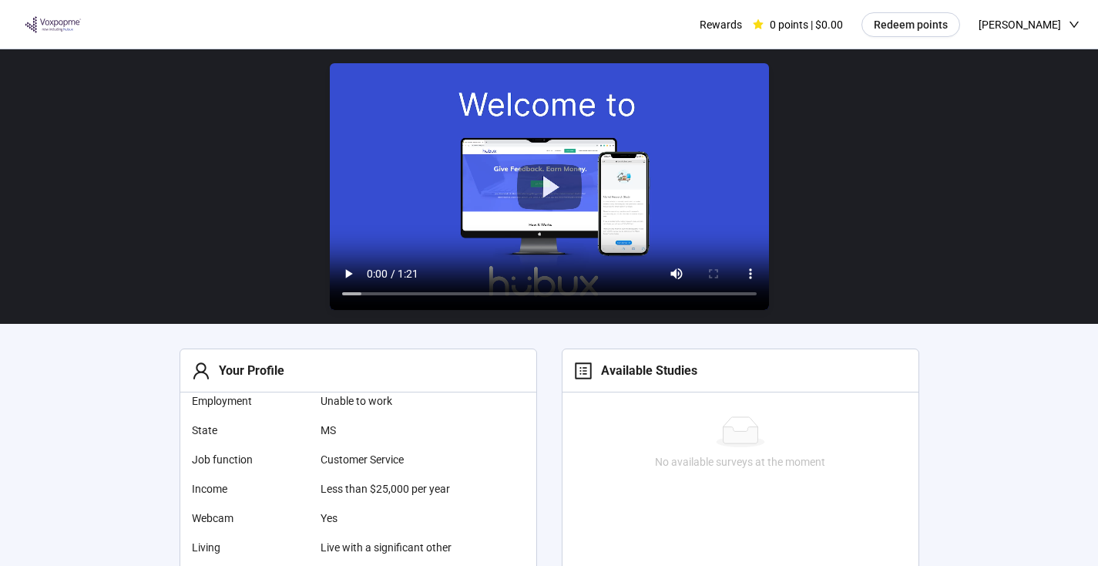
click at [557, 203] on video at bounding box center [549, 186] width 439 height 247
click at [516, 298] on video at bounding box center [549, 186] width 439 height 247
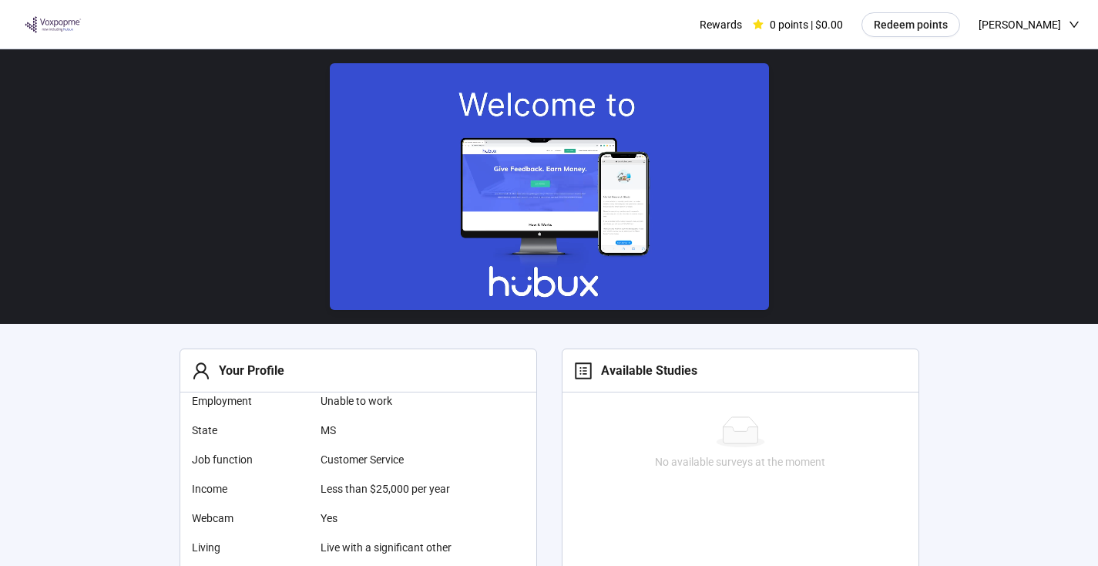
click at [640, 297] on video at bounding box center [549, 186] width 439 height 247
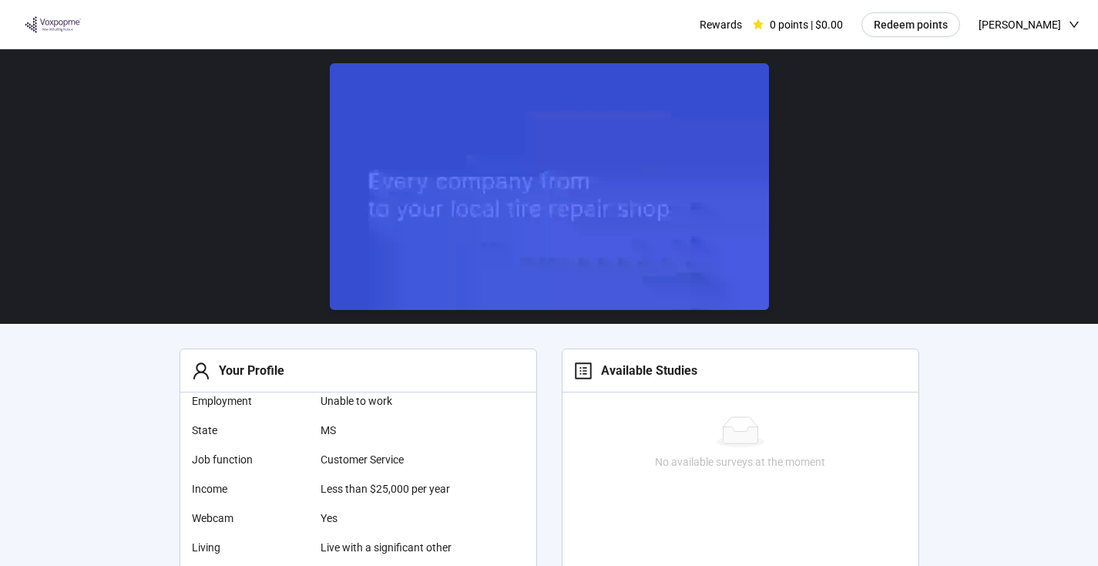
click at [640, 297] on video at bounding box center [549, 186] width 439 height 247
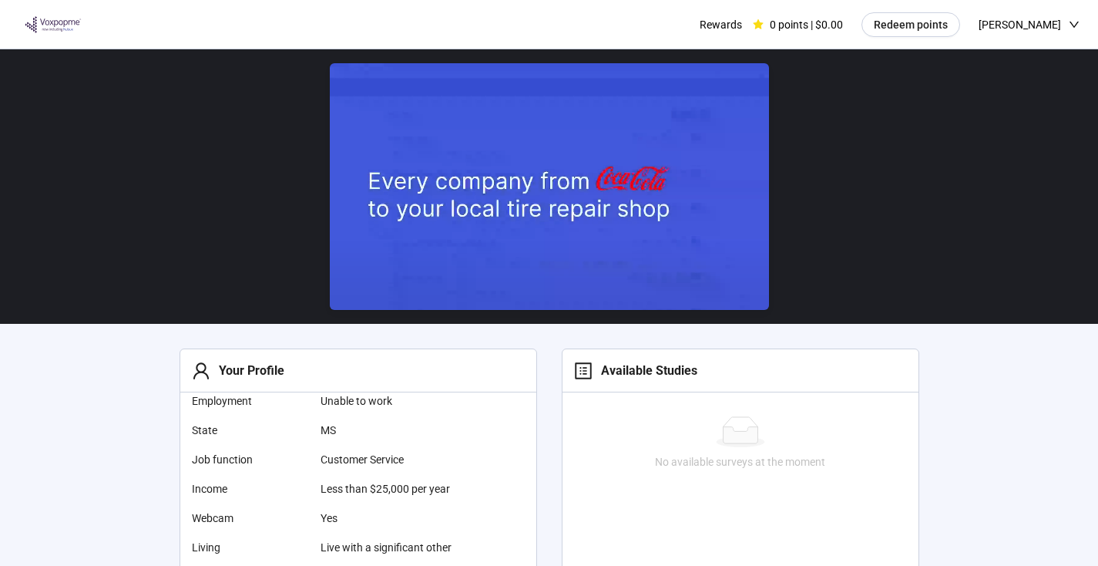
drag, startPoint x: 538, startPoint y: 297, endPoint x: 419, endPoint y: 295, distance: 118.7
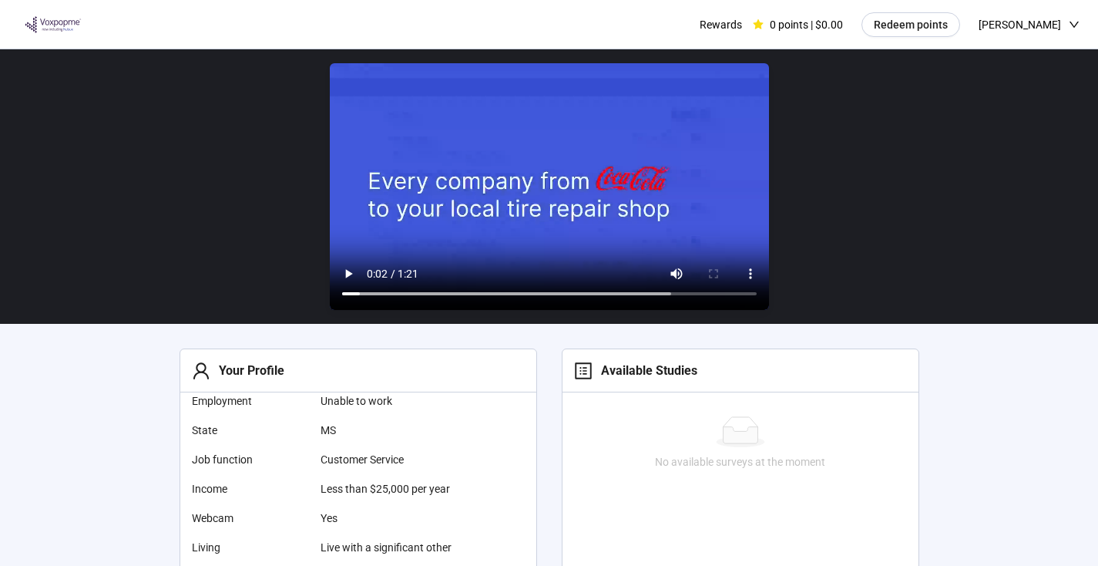
click at [421, 296] on video at bounding box center [549, 186] width 439 height 247
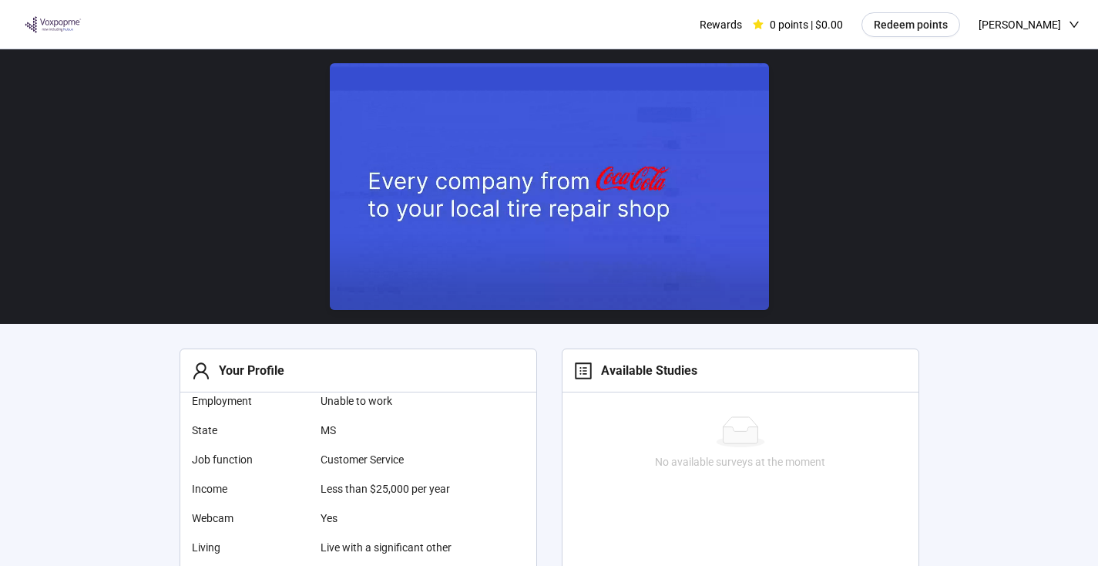
click at [536, 207] on video at bounding box center [549, 186] width 439 height 247
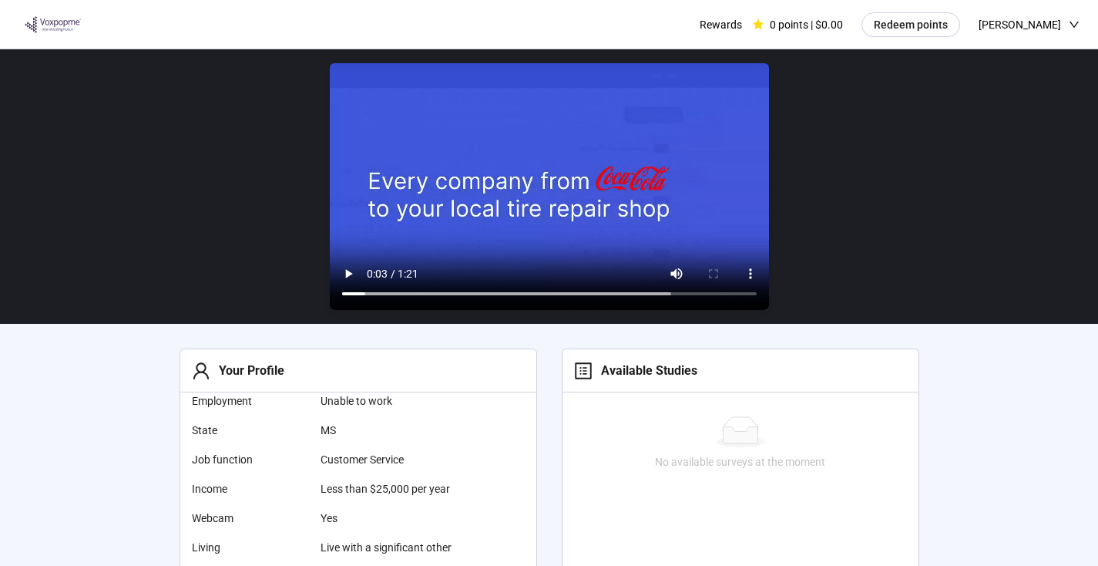
click at [535, 207] on video at bounding box center [549, 186] width 439 height 247
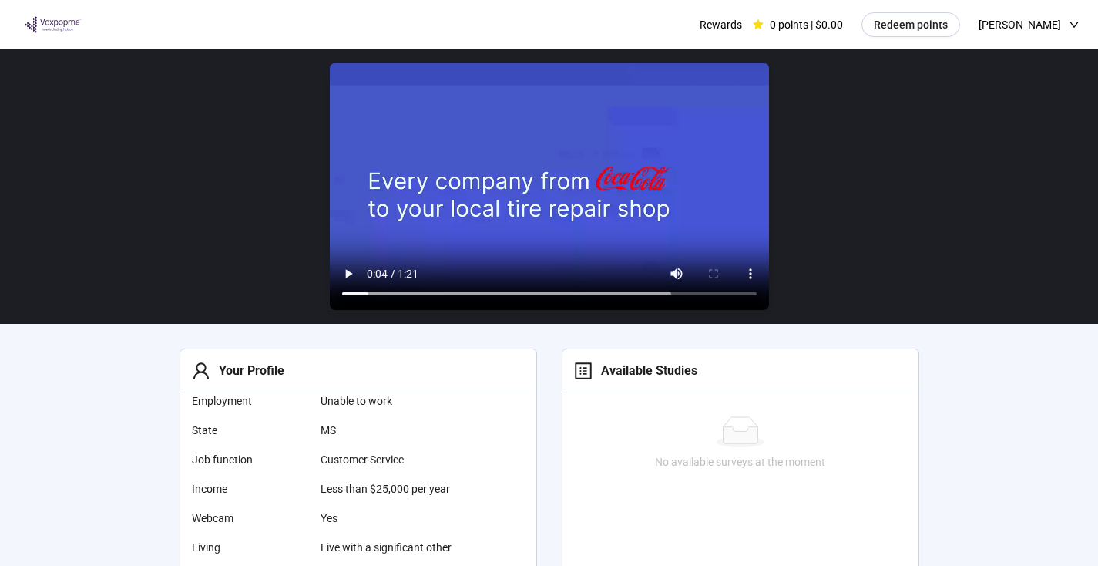
click at [527, 299] on video at bounding box center [549, 186] width 439 height 247
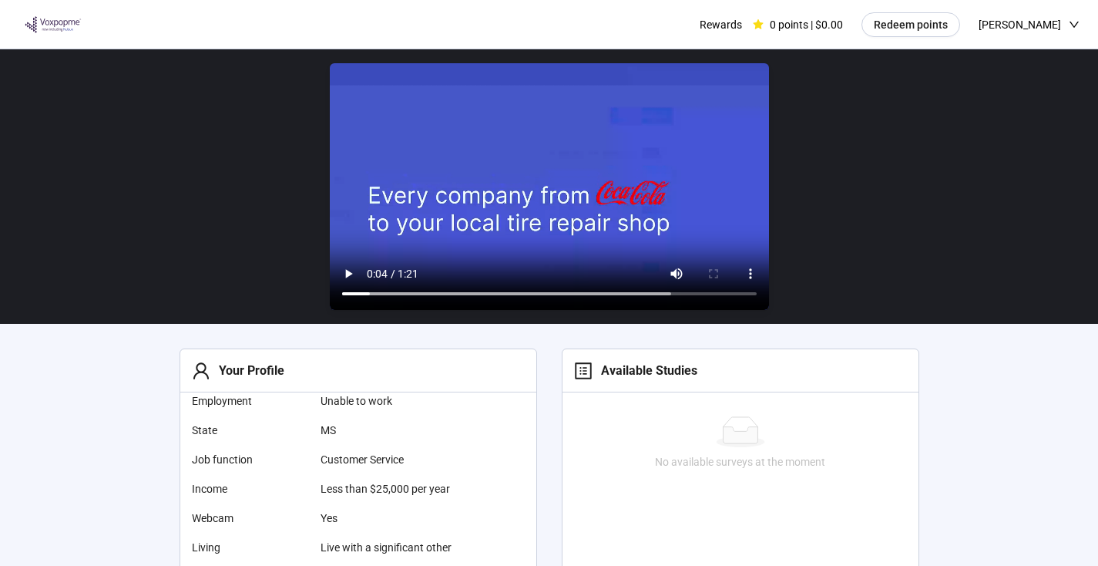
click at [552, 297] on video at bounding box center [549, 186] width 439 height 247
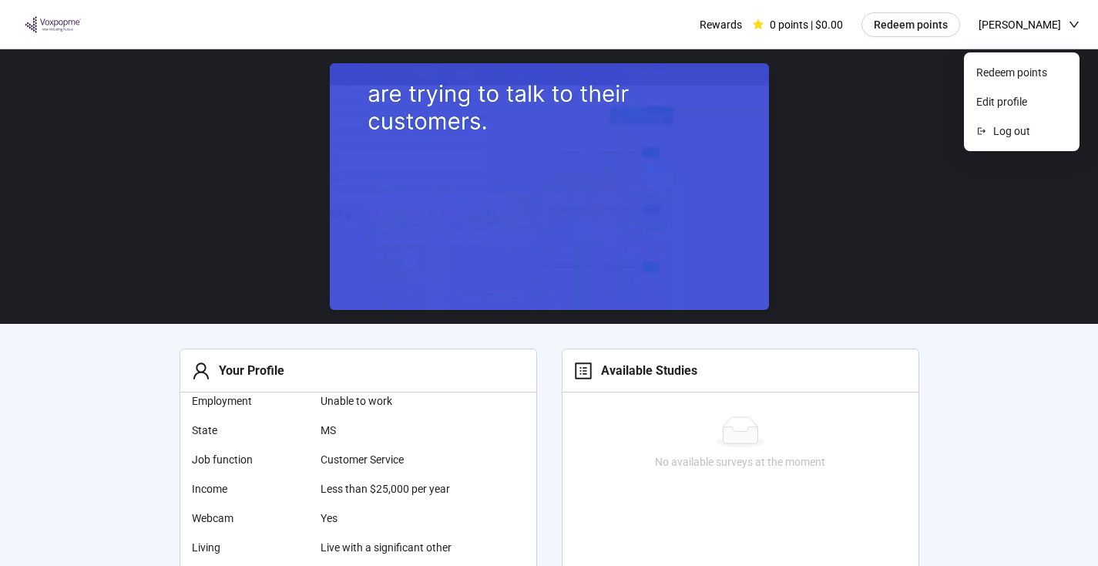
click at [997, 23] on span "[PERSON_NAME]" at bounding box center [1020, 24] width 82 height 49
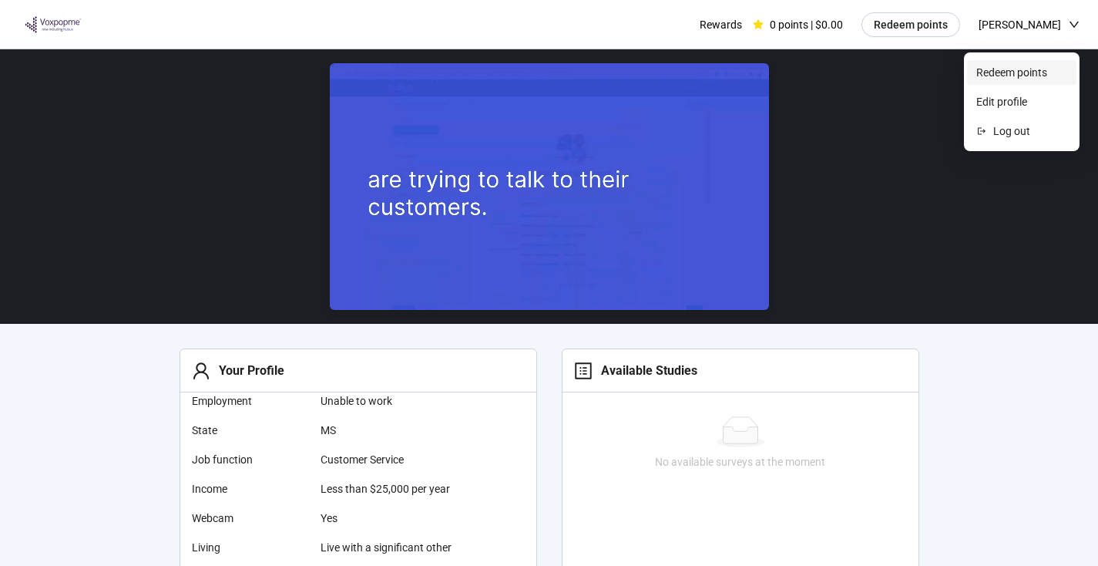
click at [1010, 74] on span "Redeem points" at bounding box center [1021, 72] width 91 height 17
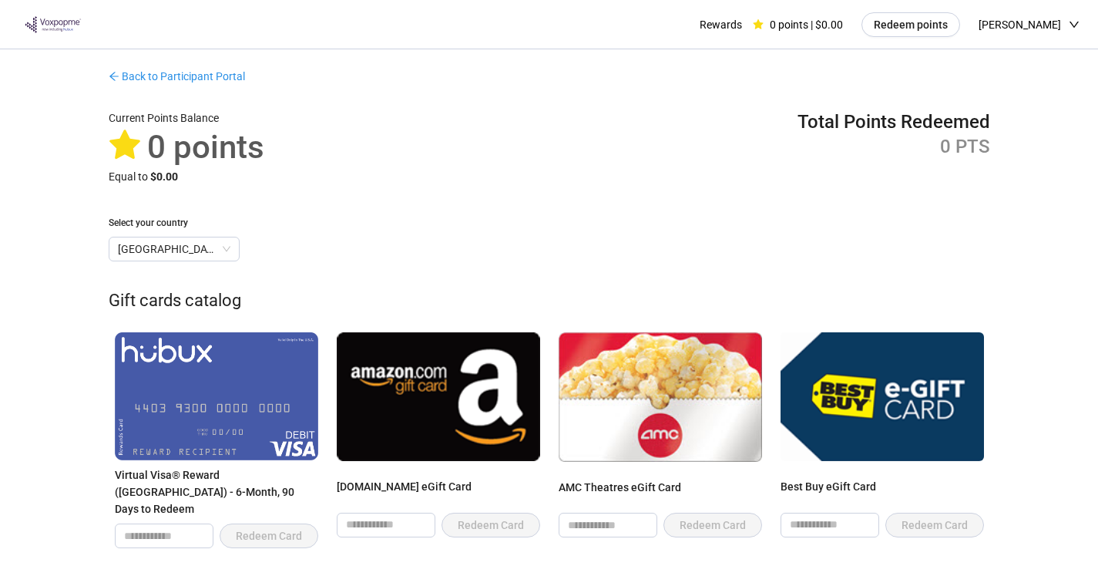
click at [224, 76] on link "Back to Participant Portal" at bounding box center [177, 76] width 136 height 12
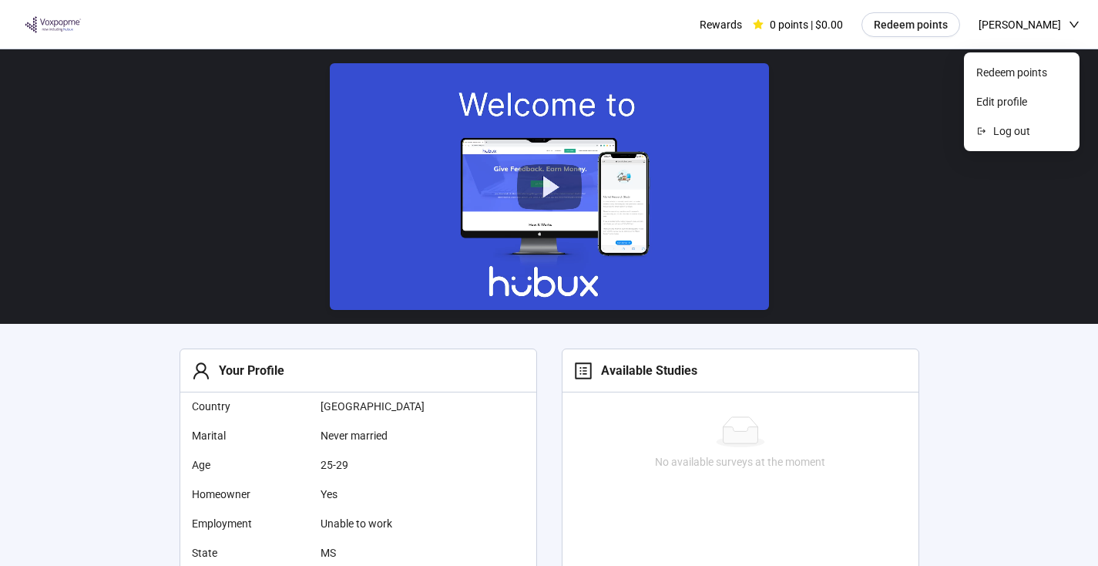
click at [1007, 22] on span "[PERSON_NAME]" at bounding box center [1020, 24] width 82 height 49
click at [1024, 130] on span "Log out" at bounding box center [1030, 131] width 74 height 17
